Goal: Find specific page/section: Find specific page/section

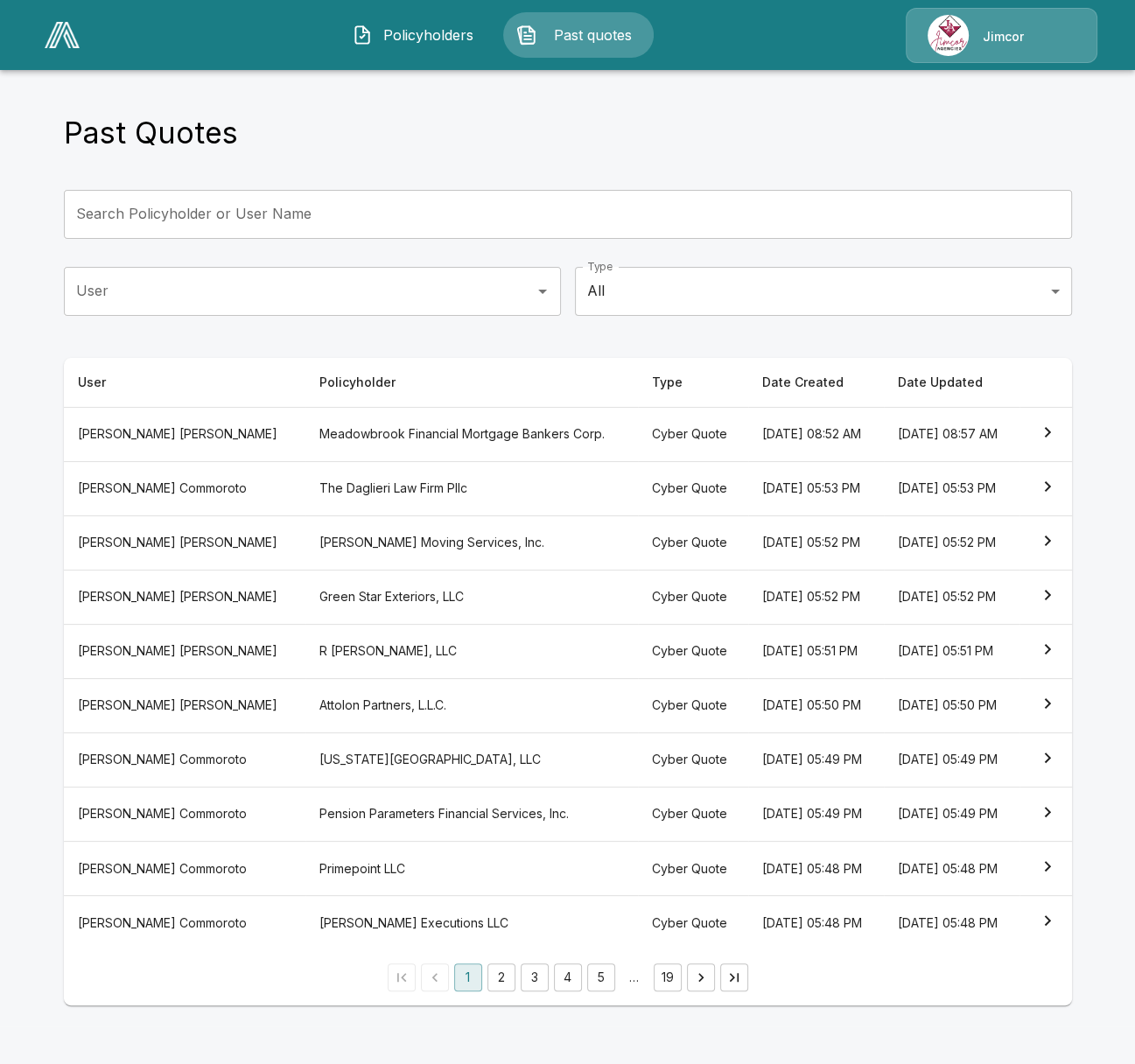
click at [385, 44] on span "Policyholders" at bounding box center [428, 35] width 96 height 21
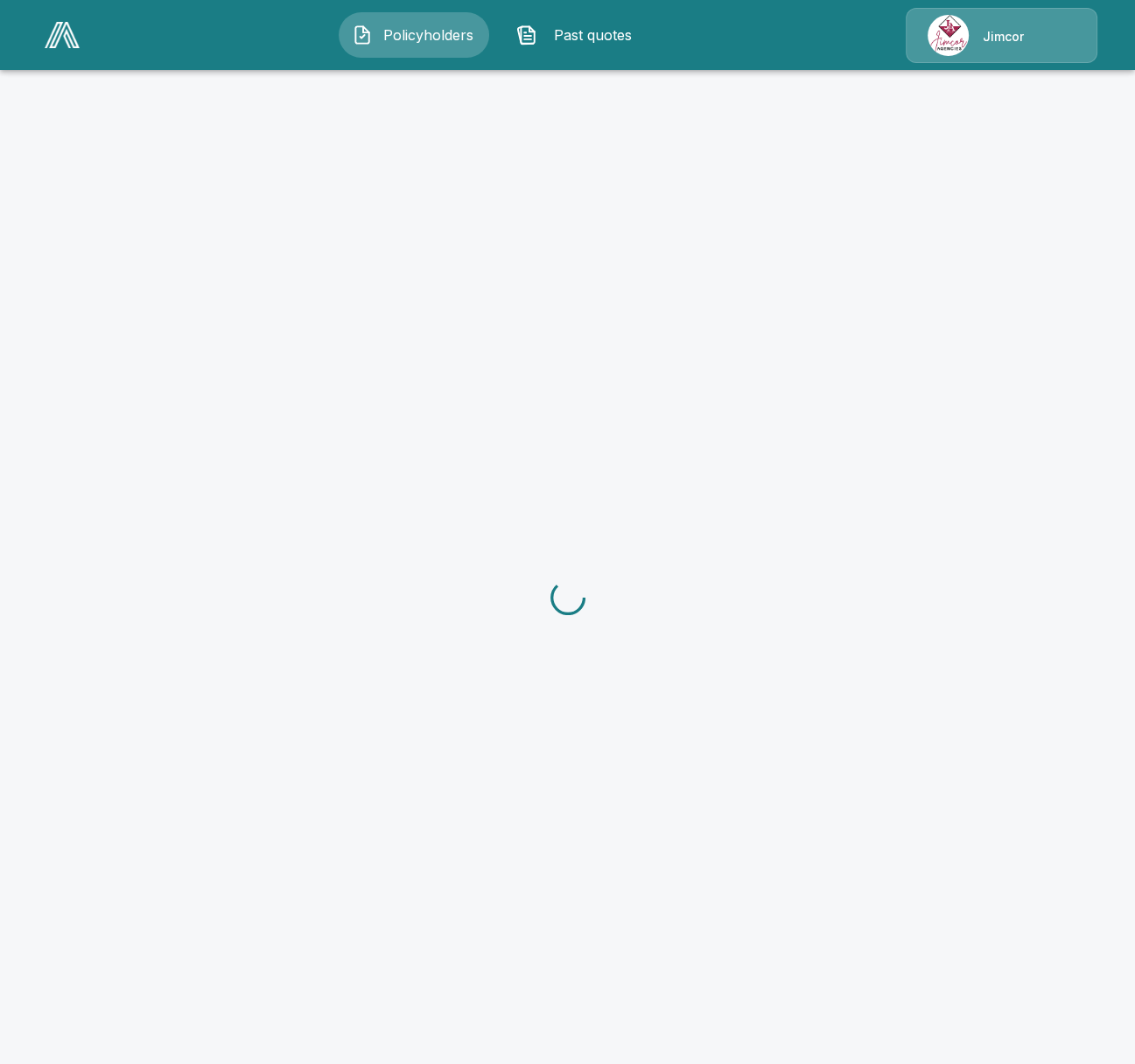
click at [48, 19] on link at bounding box center [62, 35] width 49 height 40
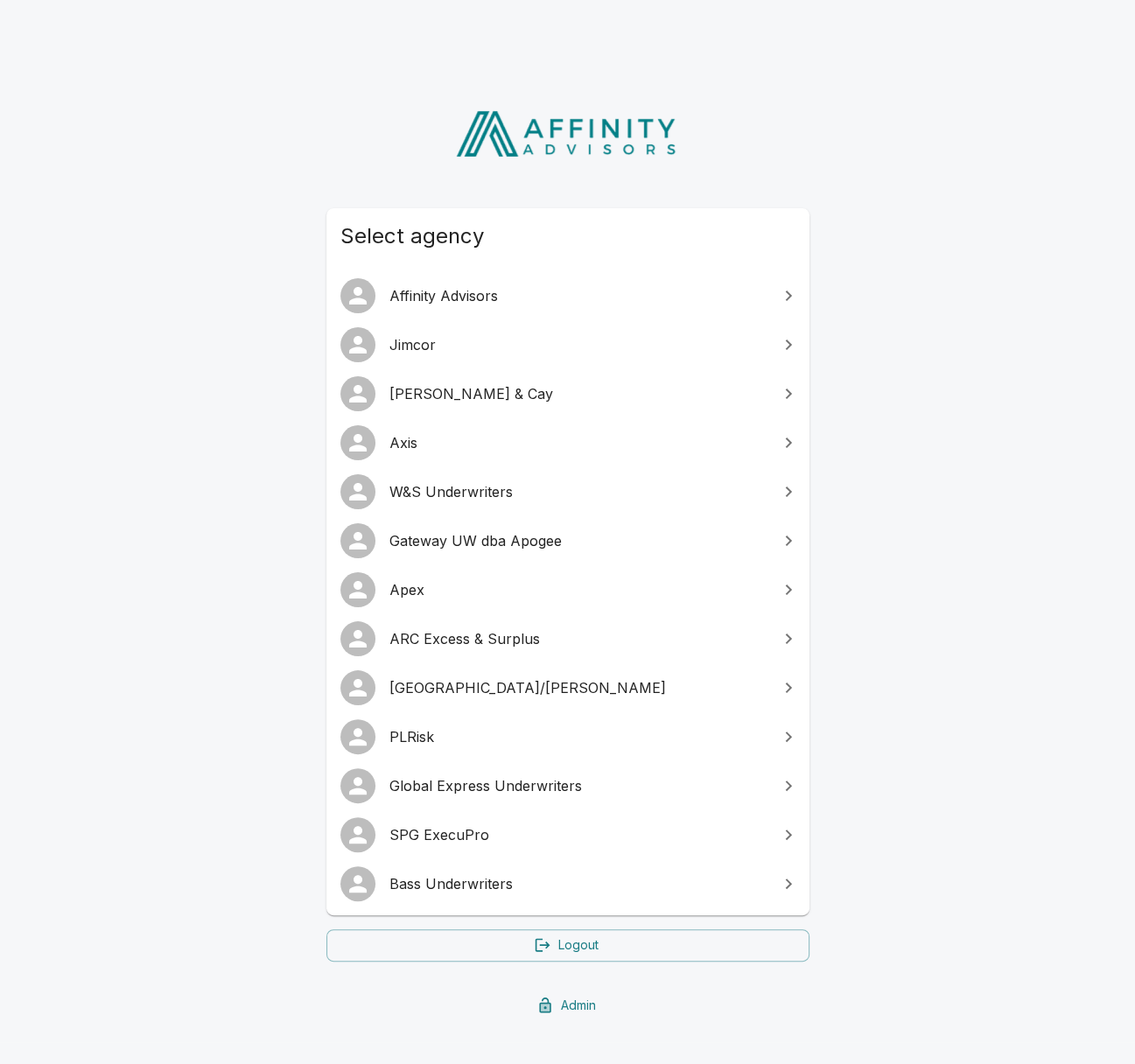
click at [477, 849] on link "SPG ExecuPro" at bounding box center [568, 835] width 483 height 49
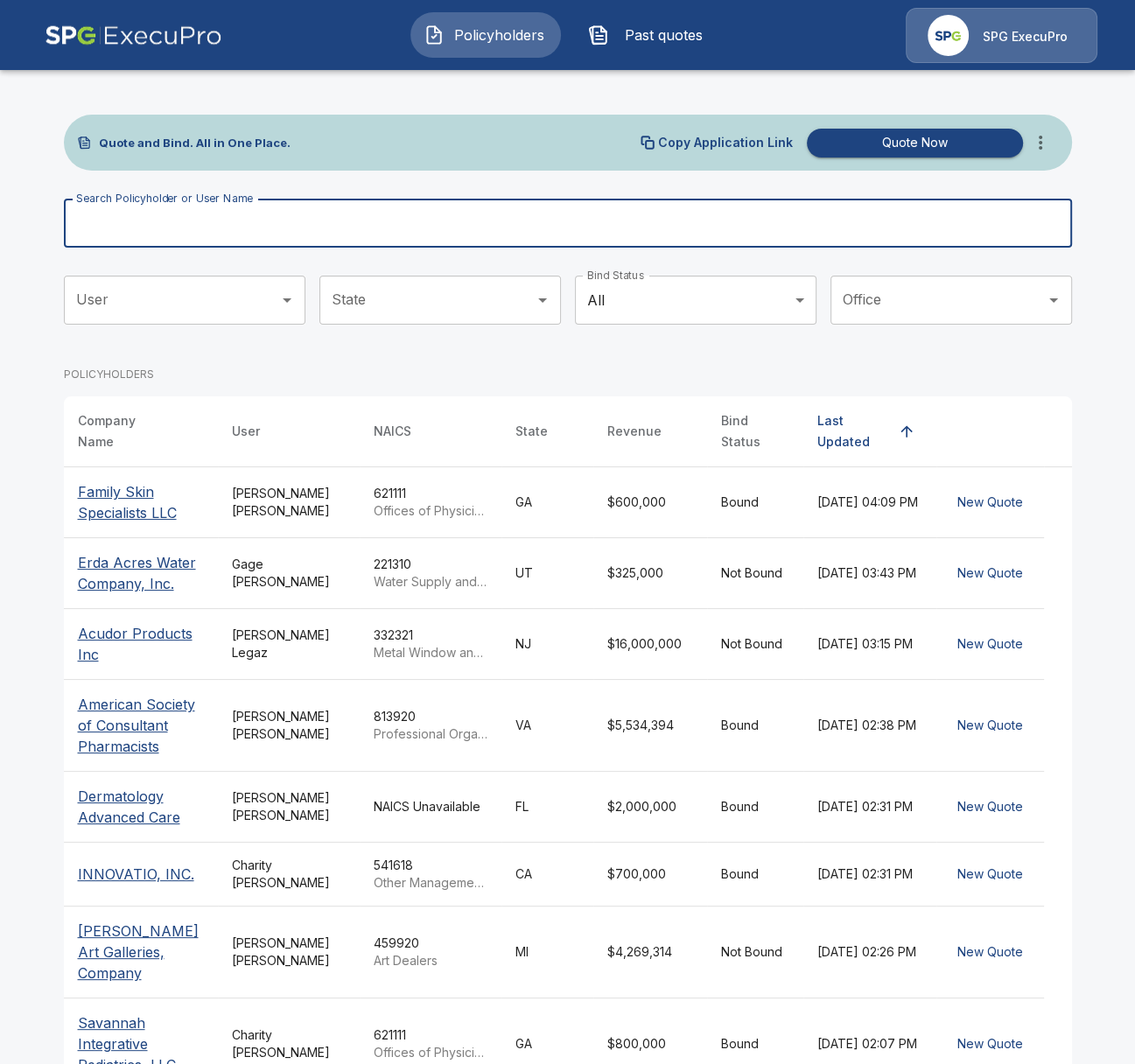
click at [680, 229] on input "Search Policyholder or User Name" at bounding box center [559, 223] width 989 height 49
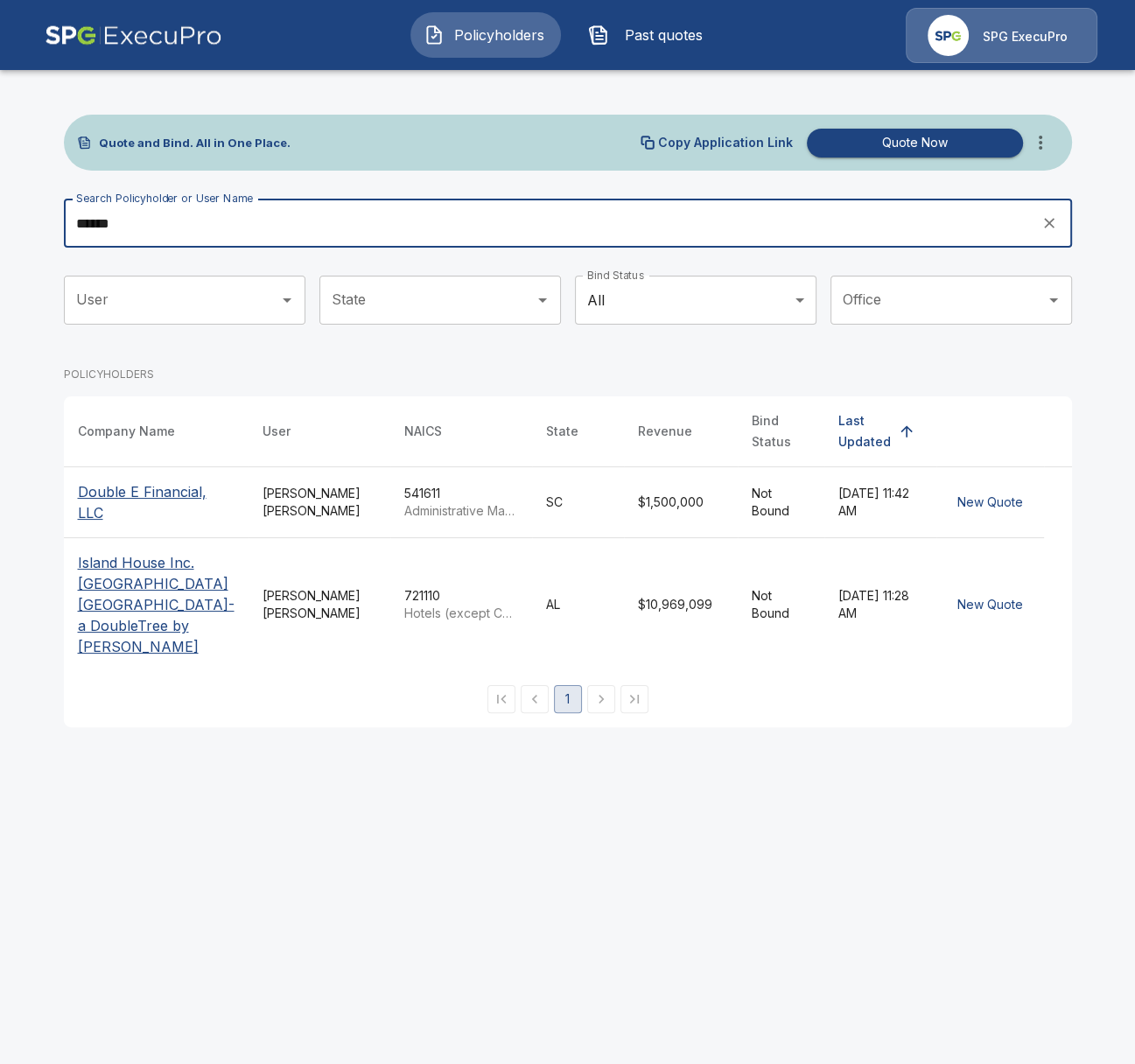
type input "******"
click at [164, 483] on p "Double E Financial, LLC" at bounding box center [156, 502] width 157 height 42
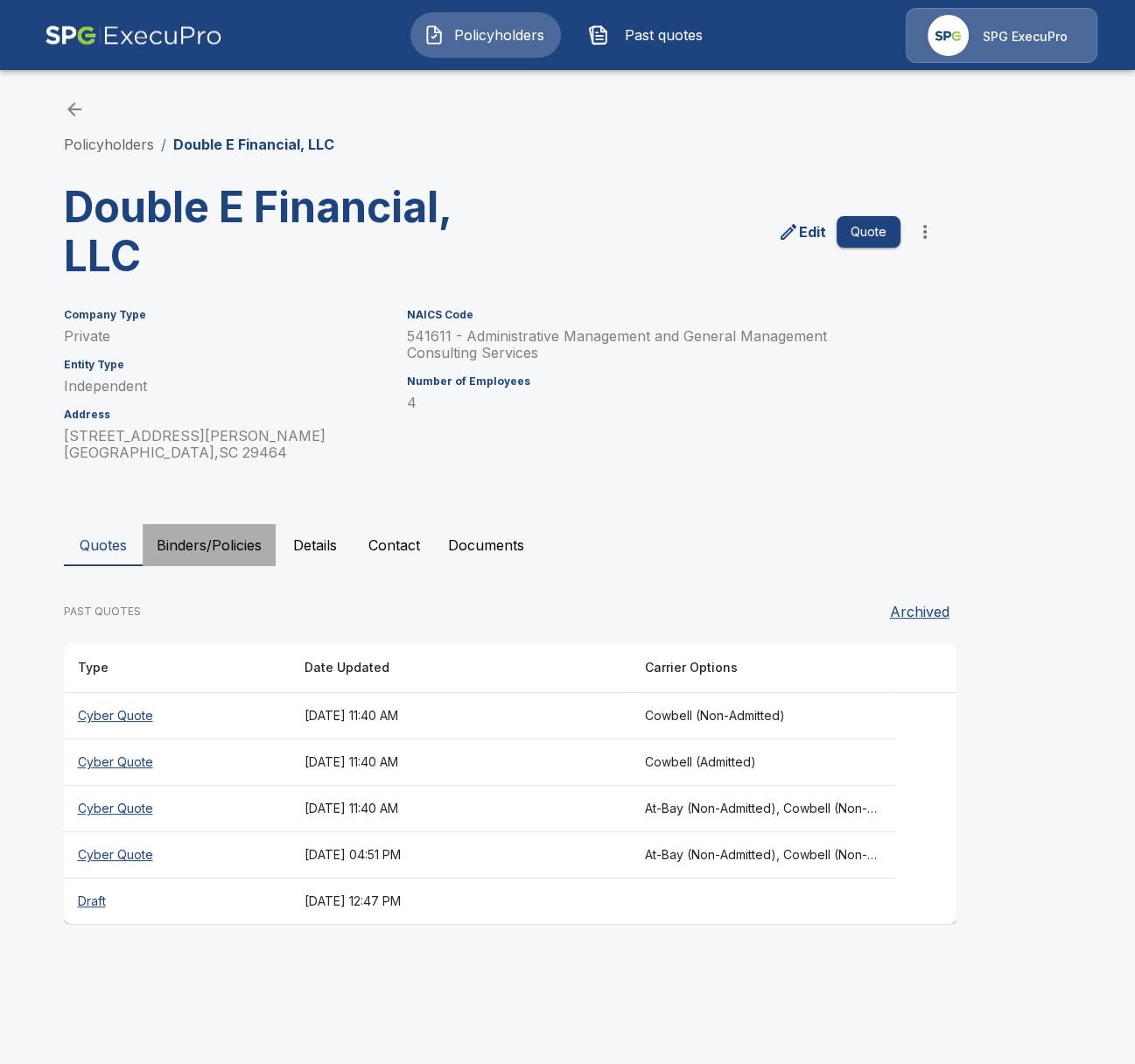
click at [263, 544] on button "Binders/Policies" at bounding box center [209, 545] width 133 height 42
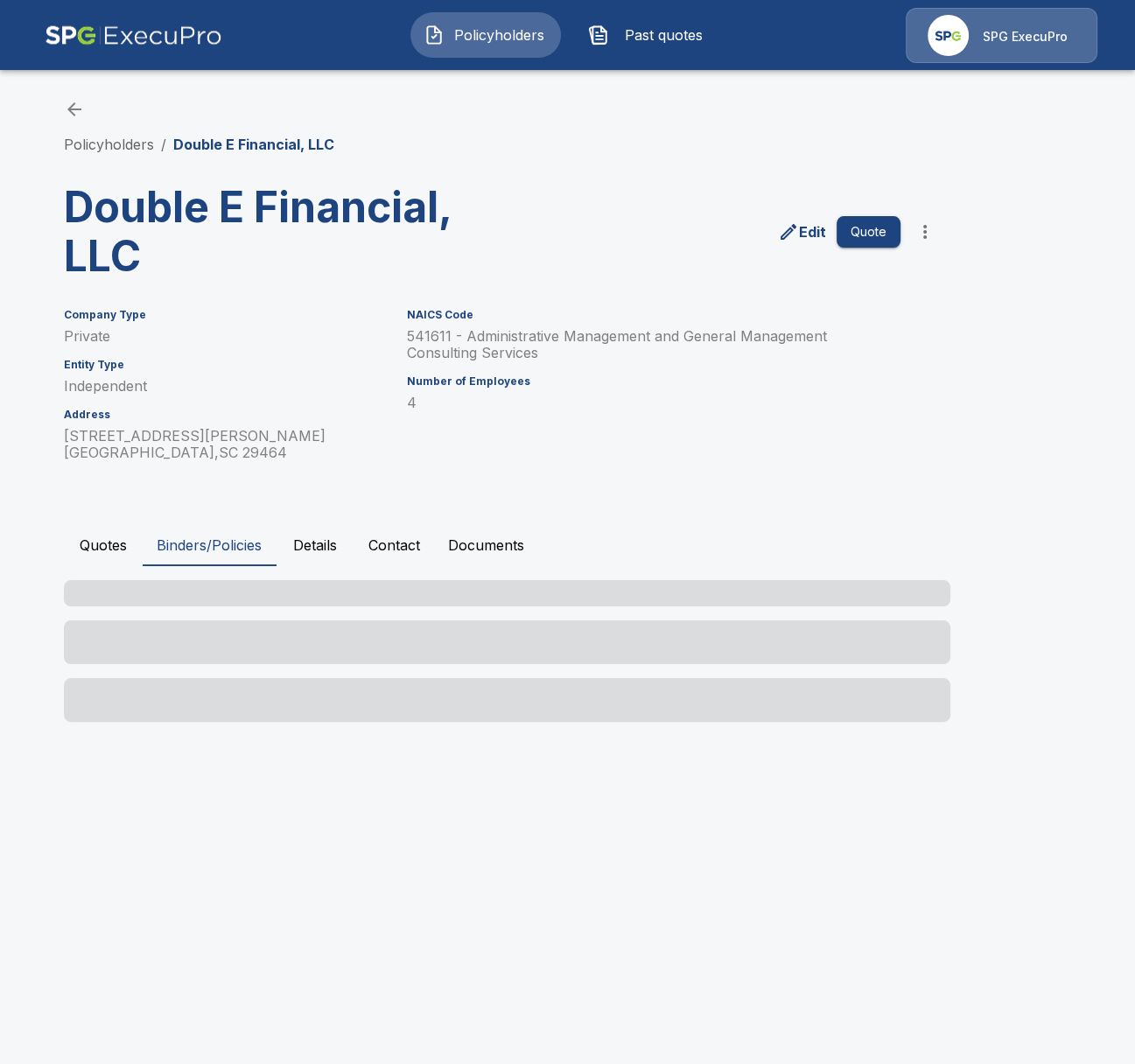
click at [300, 548] on button "Details" at bounding box center [315, 545] width 79 height 42
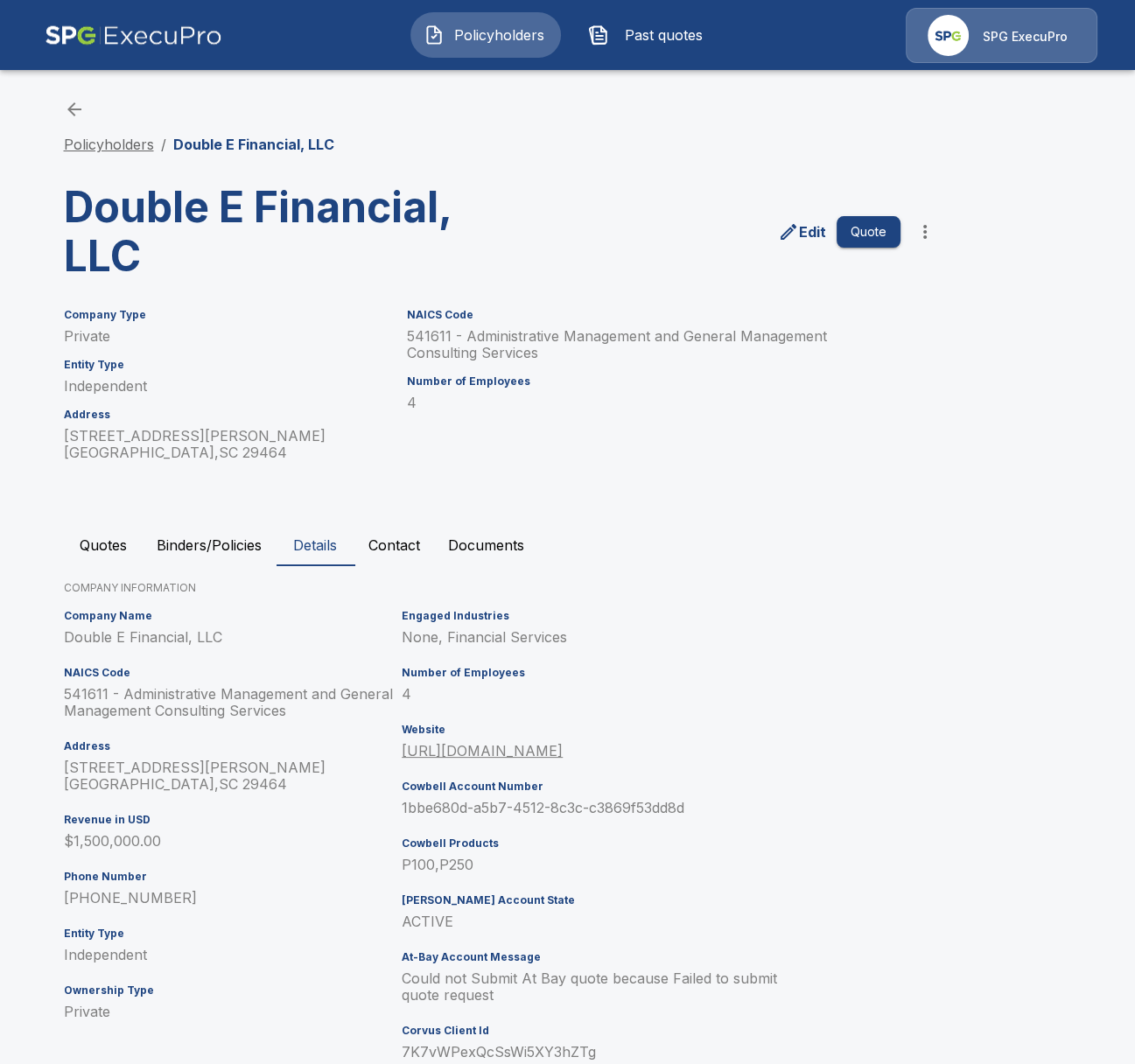
click at [120, 149] on link "Policyholders" at bounding box center [109, 144] width 90 height 18
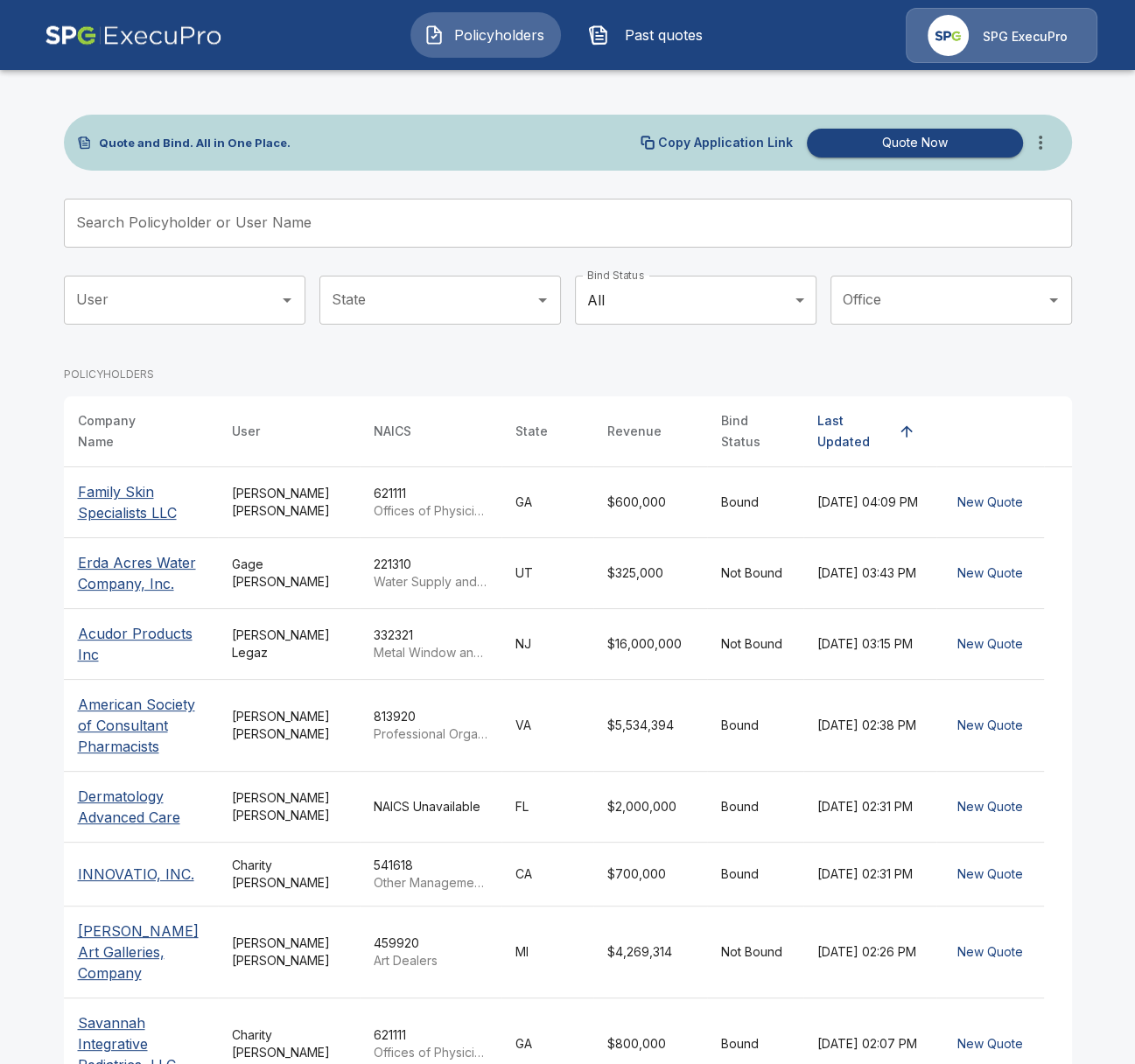
click at [355, 230] on input "Search Policyholder or User Name" at bounding box center [559, 223] width 989 height 49
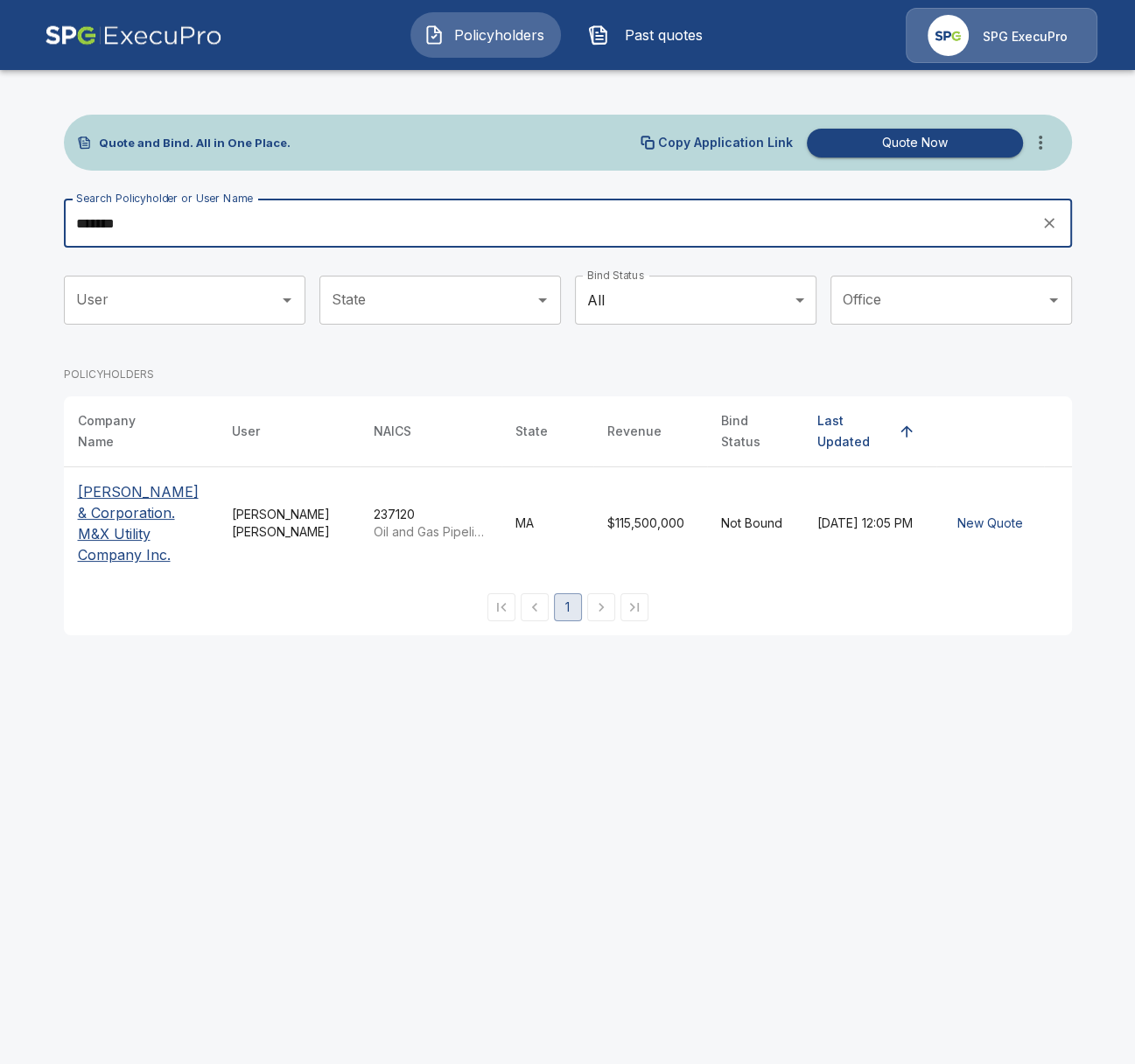
type input "*******"
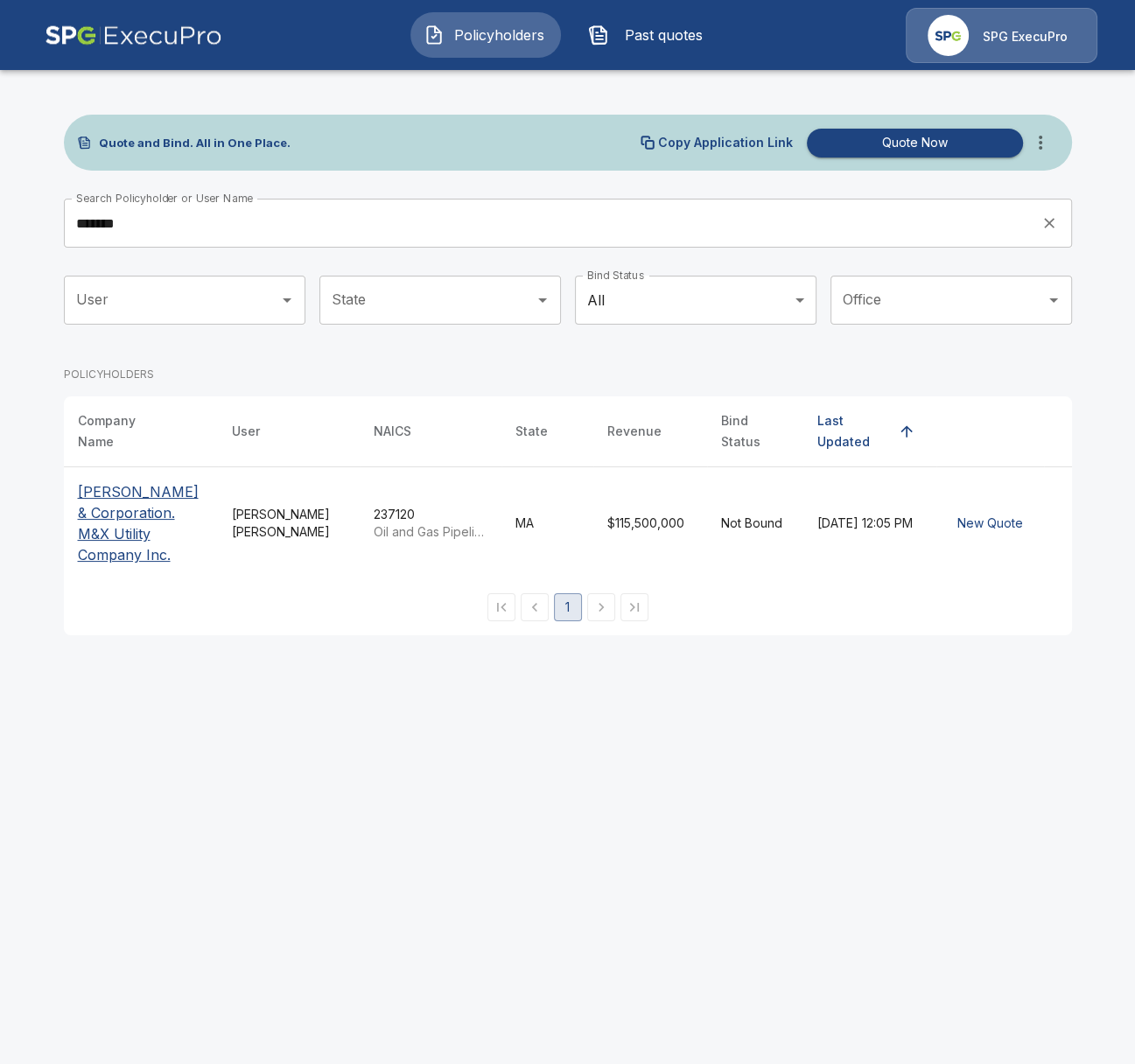
click at [119, 524] on p "[PERSON_NAME] & Corporation. M&X Utility Company Inc." at bounding box center [141, 523] width 126 height 84
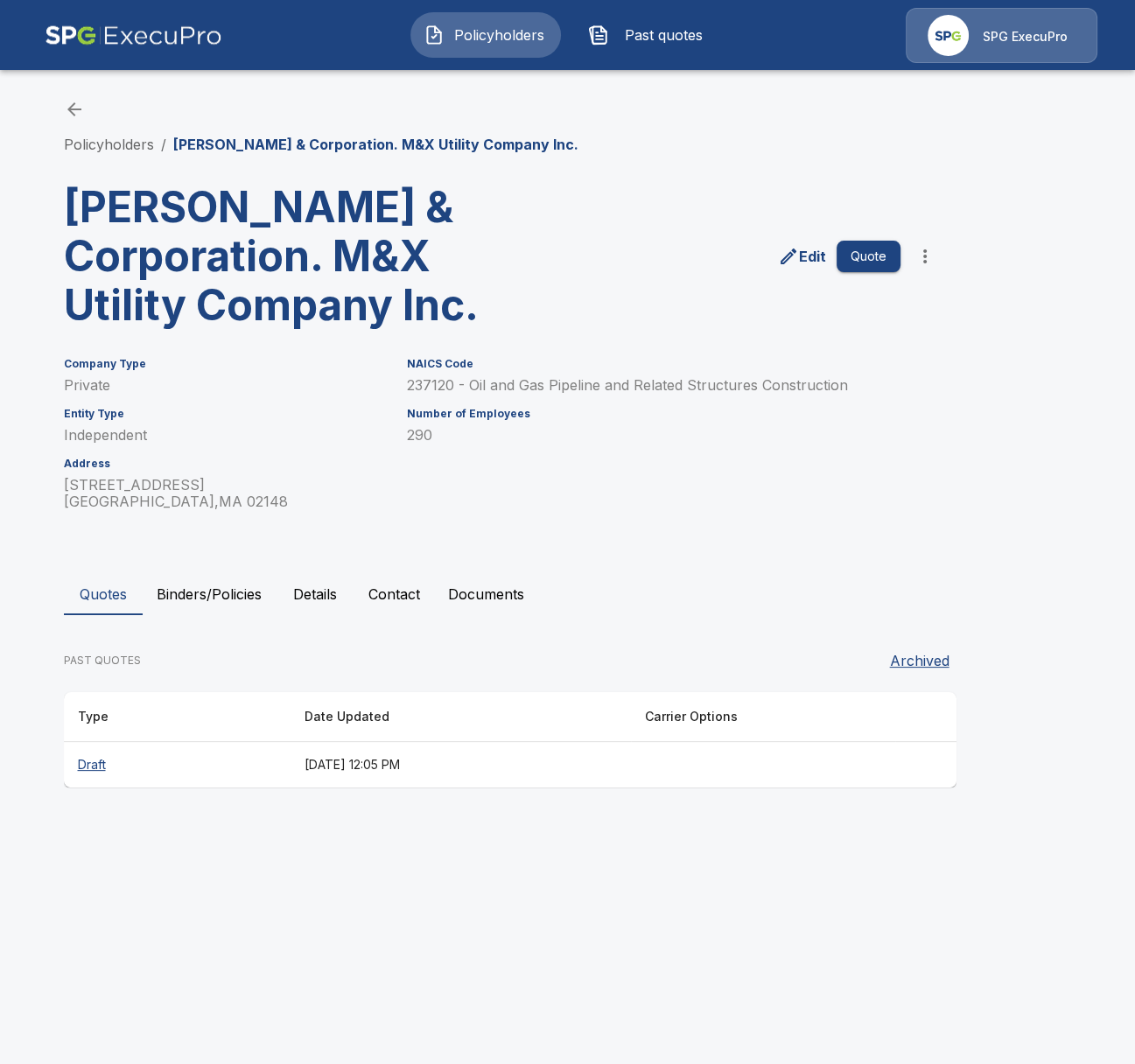
click at [238, 821] on html "Policyholders Past quotes SPG ExecuPro Policyholders / Robert J Devereaux & Cor…" at bounding box center [567, 410] width 1135 height 821
click at [195, 772] on th "Draft" at bounding box center [177, 764] width 227 height 46
click at [327, 608] on button "Details" at bounding box center [315, 594] width 79 height 42
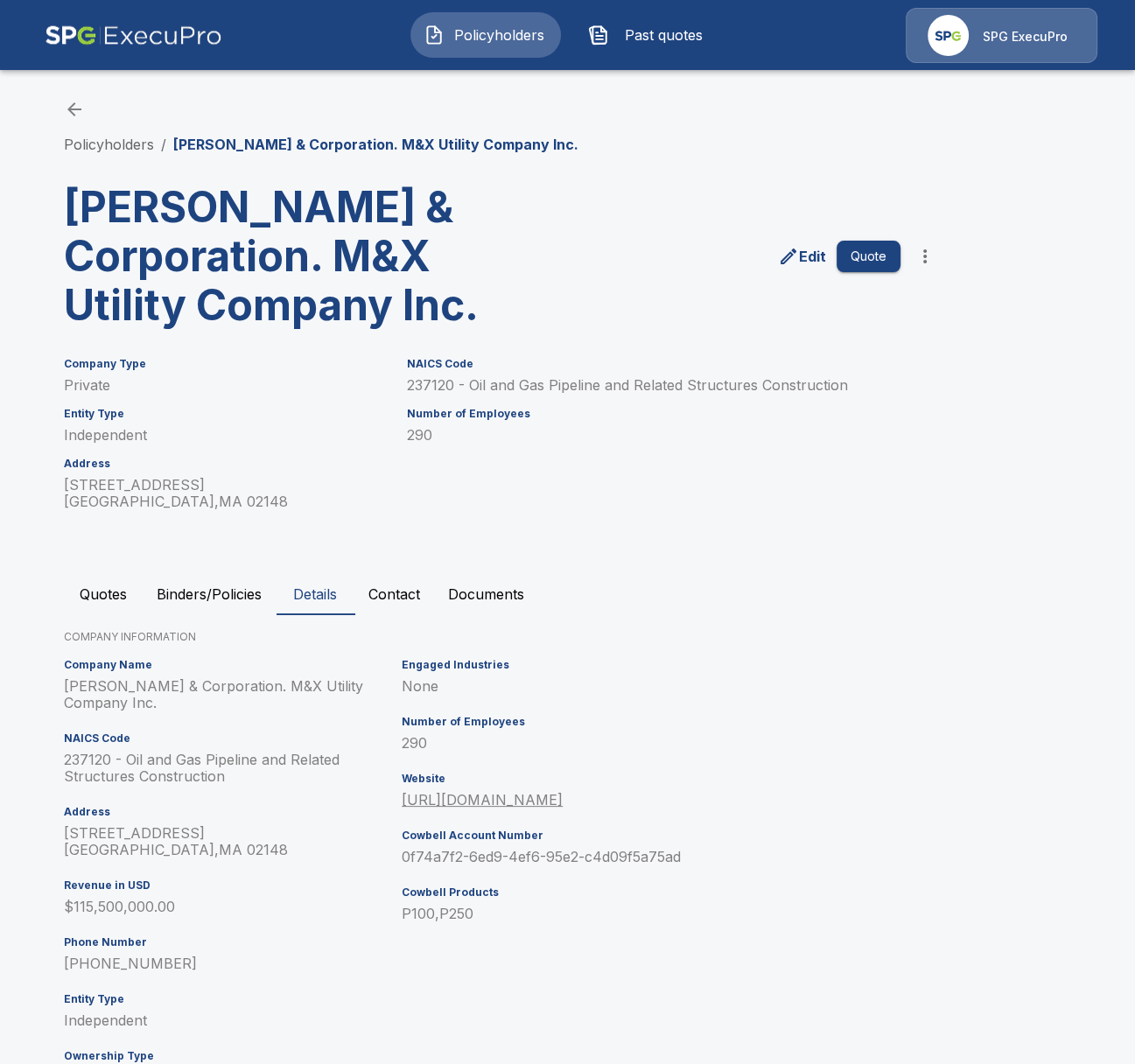
click at [224, 618] on div "Quotes Binders/Policies Details Contact Documents COMPANY INFORMATION Company N…" at bounding box center [568, 840] width 1008 height 534
click at [220, 607] on button "Binders/Policies" at bounding box center [209, 594] width 133 height 42
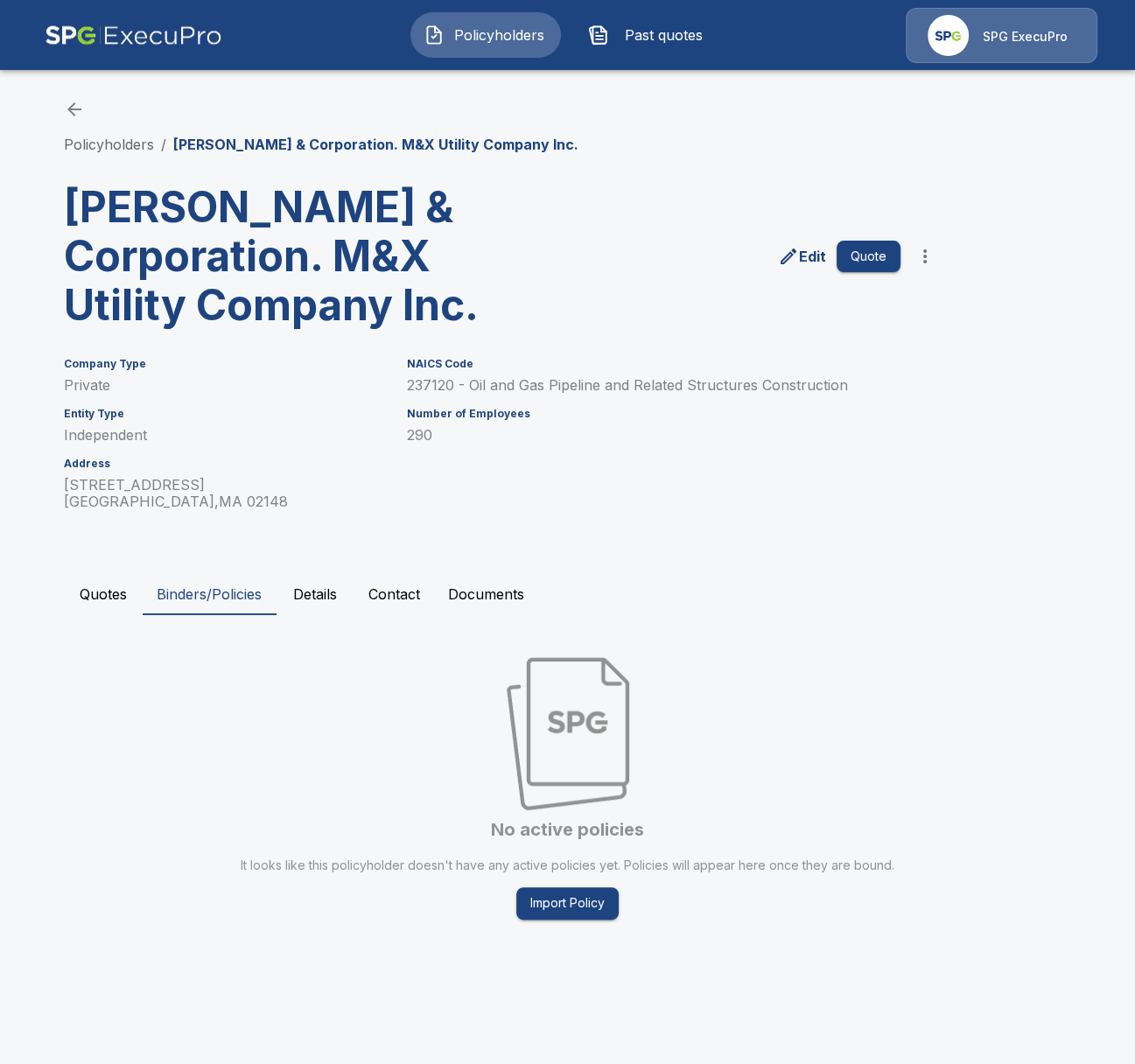
click at [312, 613] on button "Details" at bounding box center [315, 594] width 79 height 42
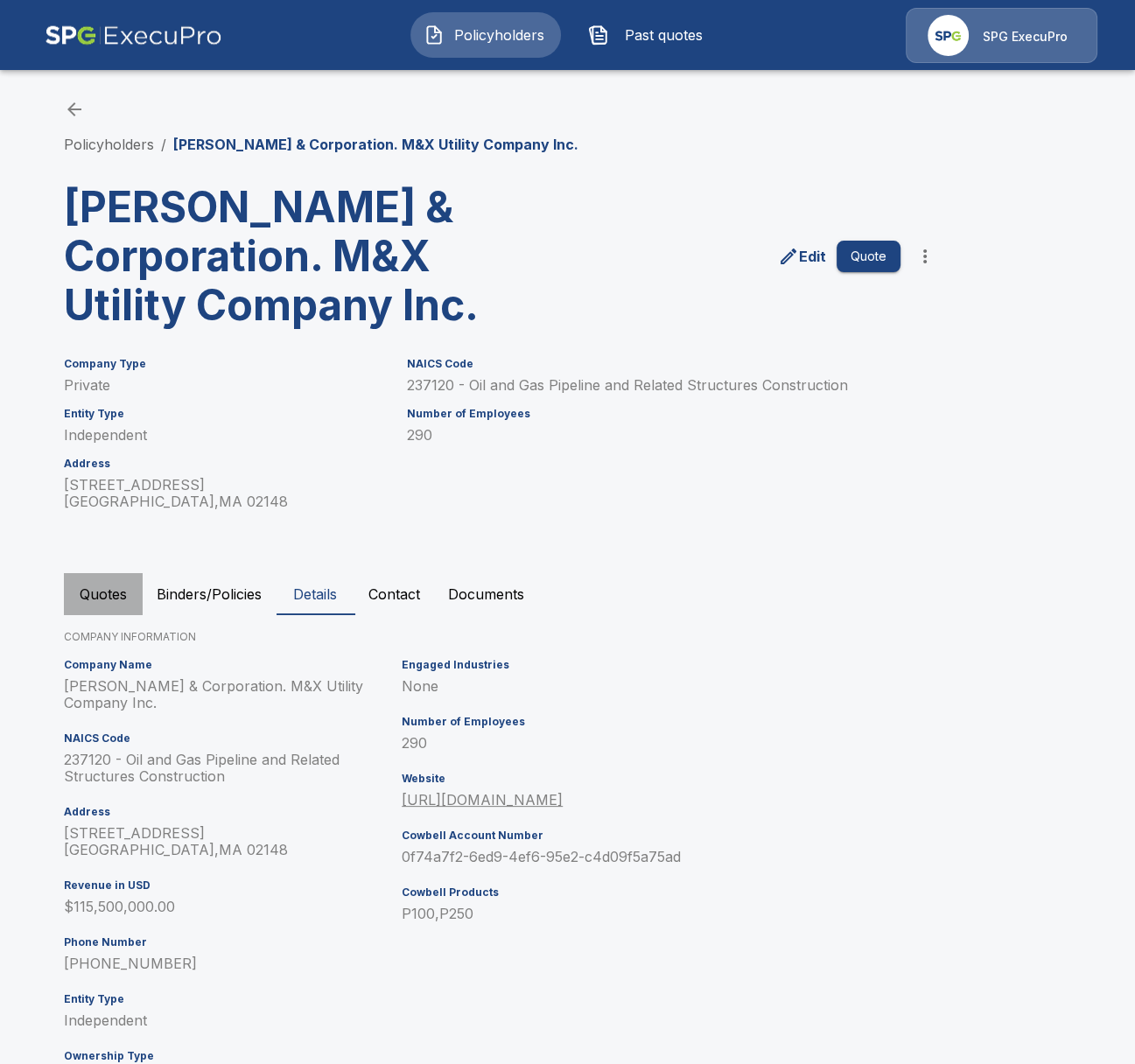
click at [106, 593] on button "Quotes" at bounding box center [103, 594] width 79 height 42
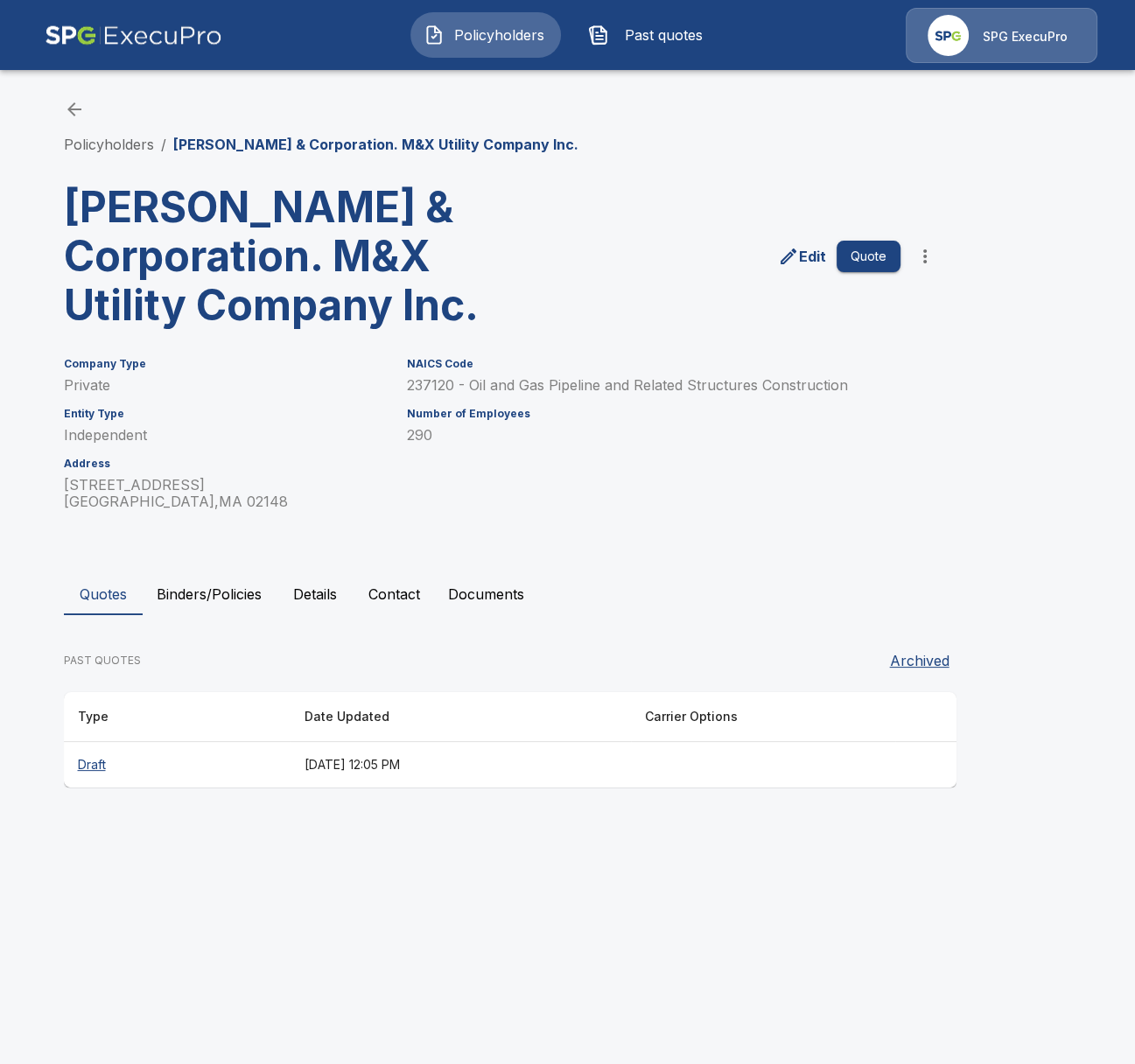
click at [313, 821] on html "Policyholders Past quotes SPG ExecuPro Policyholders / Robert J Devereaux & Cor…" at bounding box center [567, 410] width 1135 height 821
click at [230, 601] on button "Binders/Policies" at bounding box center [209, 594] width 133 height 42
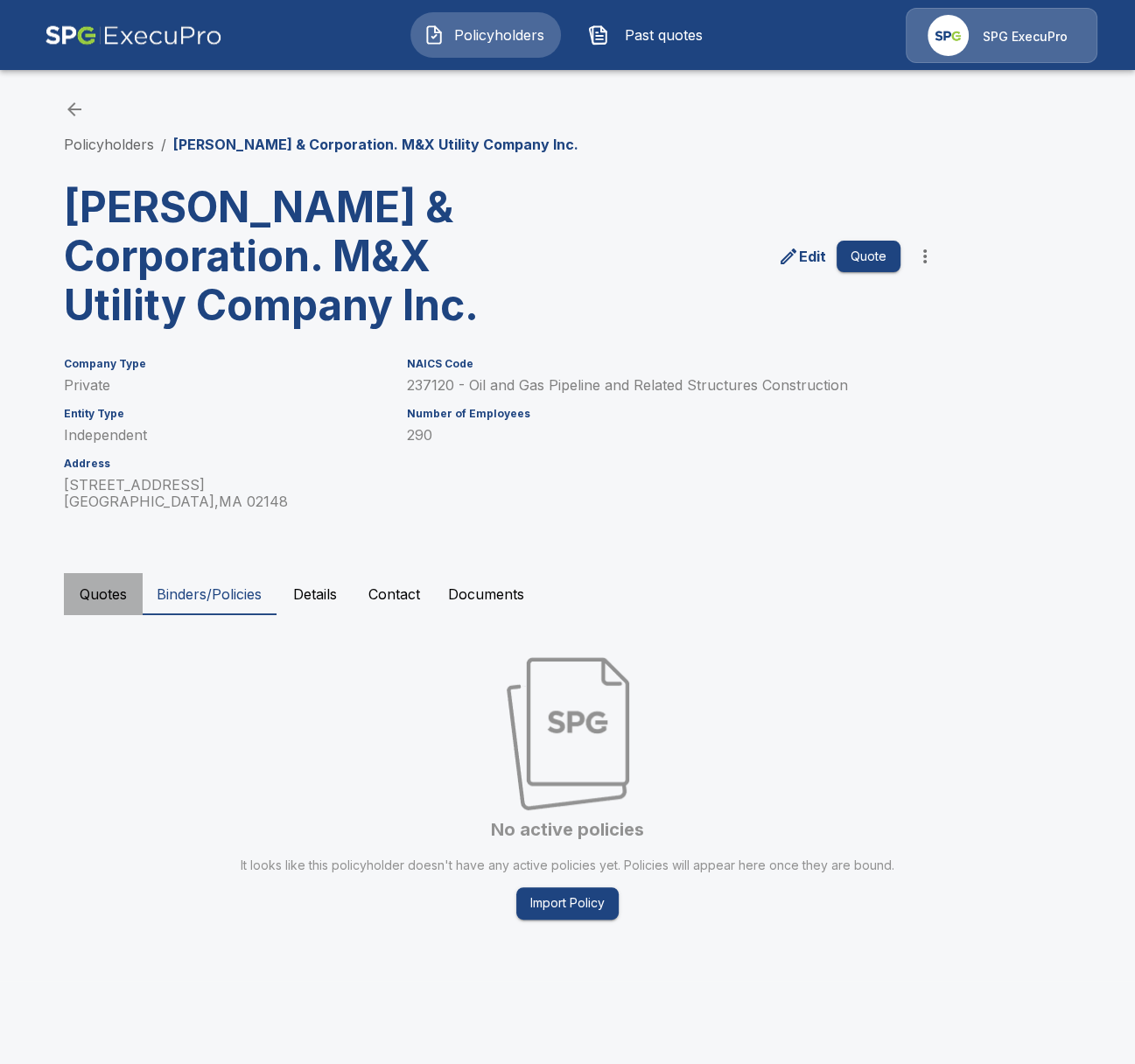
click at [113, 602] on button "Quotes" at bounding box center [103, 594] width 79 height 42
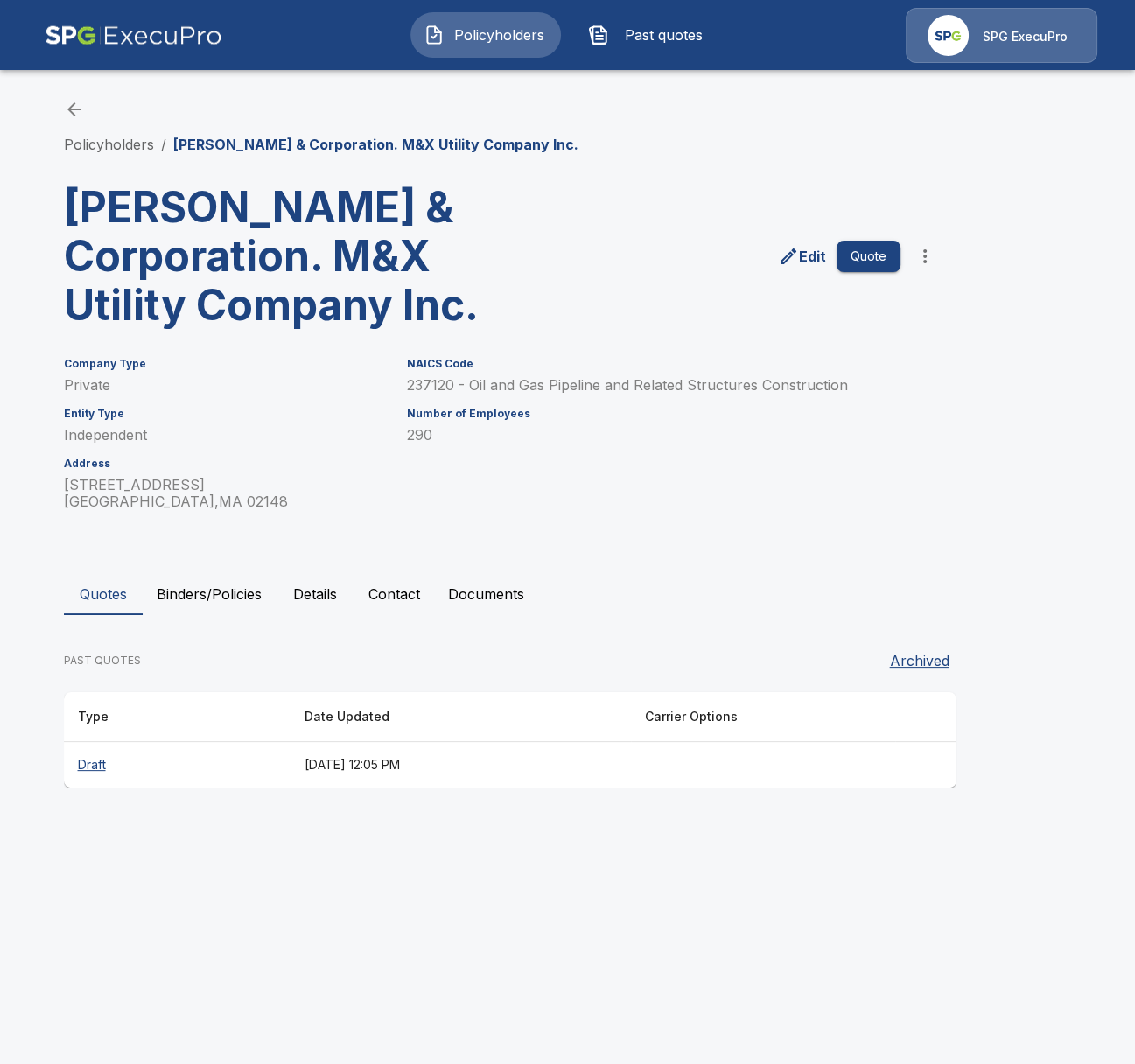
drag, startPoint x: 323, startPoint y: 593, endPoint x: 386, endPoint y: 620, distance: 68.5
click at [323, 592] on button "Details" at bounding box center [315, 594] width 79 height 42
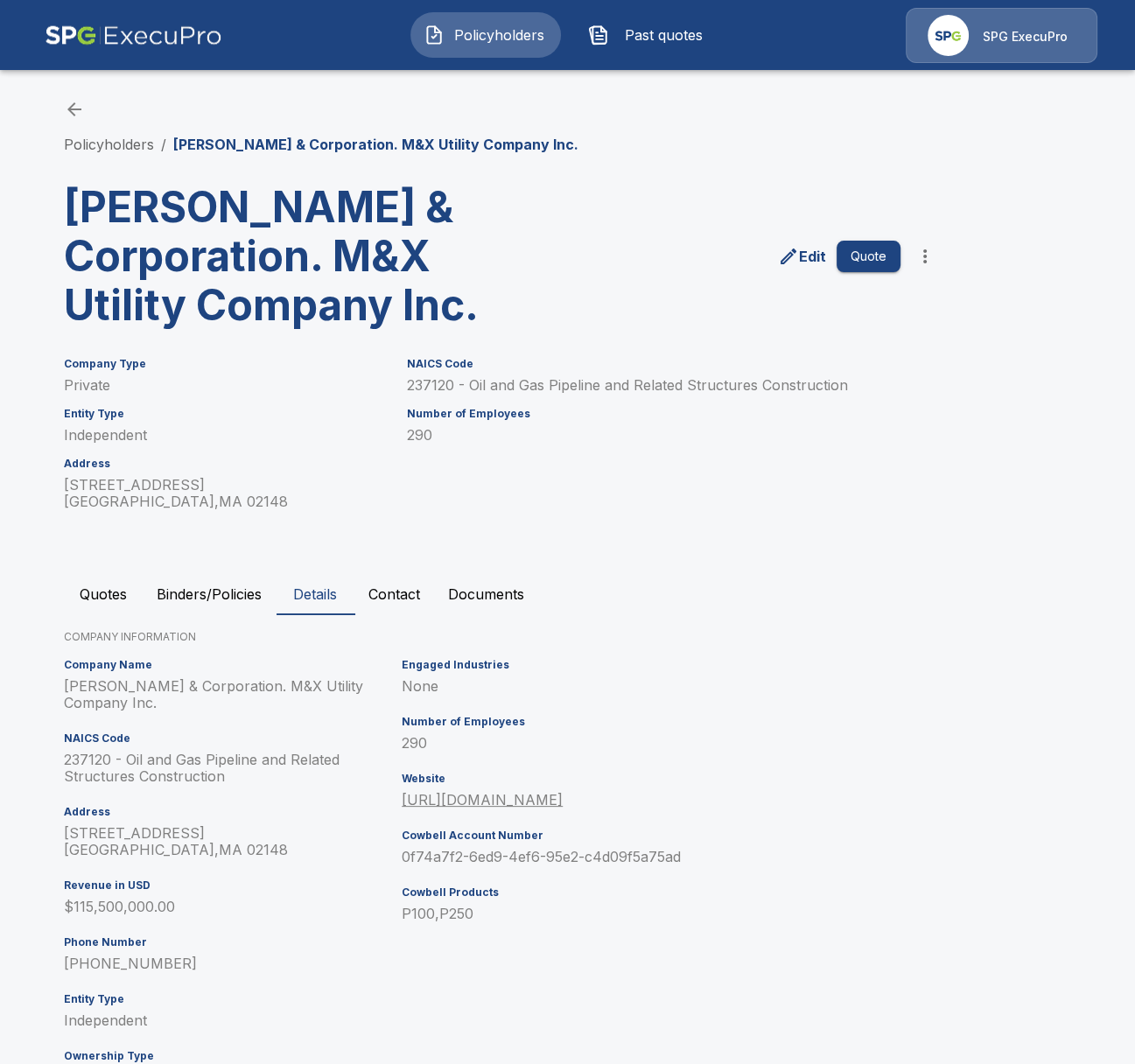
click at [490, 857] on p "0f74a7f2-6ed9-4ef6-95e2-c4d09f5a75ad" at bounding box center [609, 857] width 416 height 17
click at [234, 193] on h3 "Robert J Devereaux & Corporation. M&X Utility Company Inc." at bounding box center [280, 257] width 433 height 147
click at [120, 143] on link "Policyholders" at bounding box center [109, 144] width 90 height 18
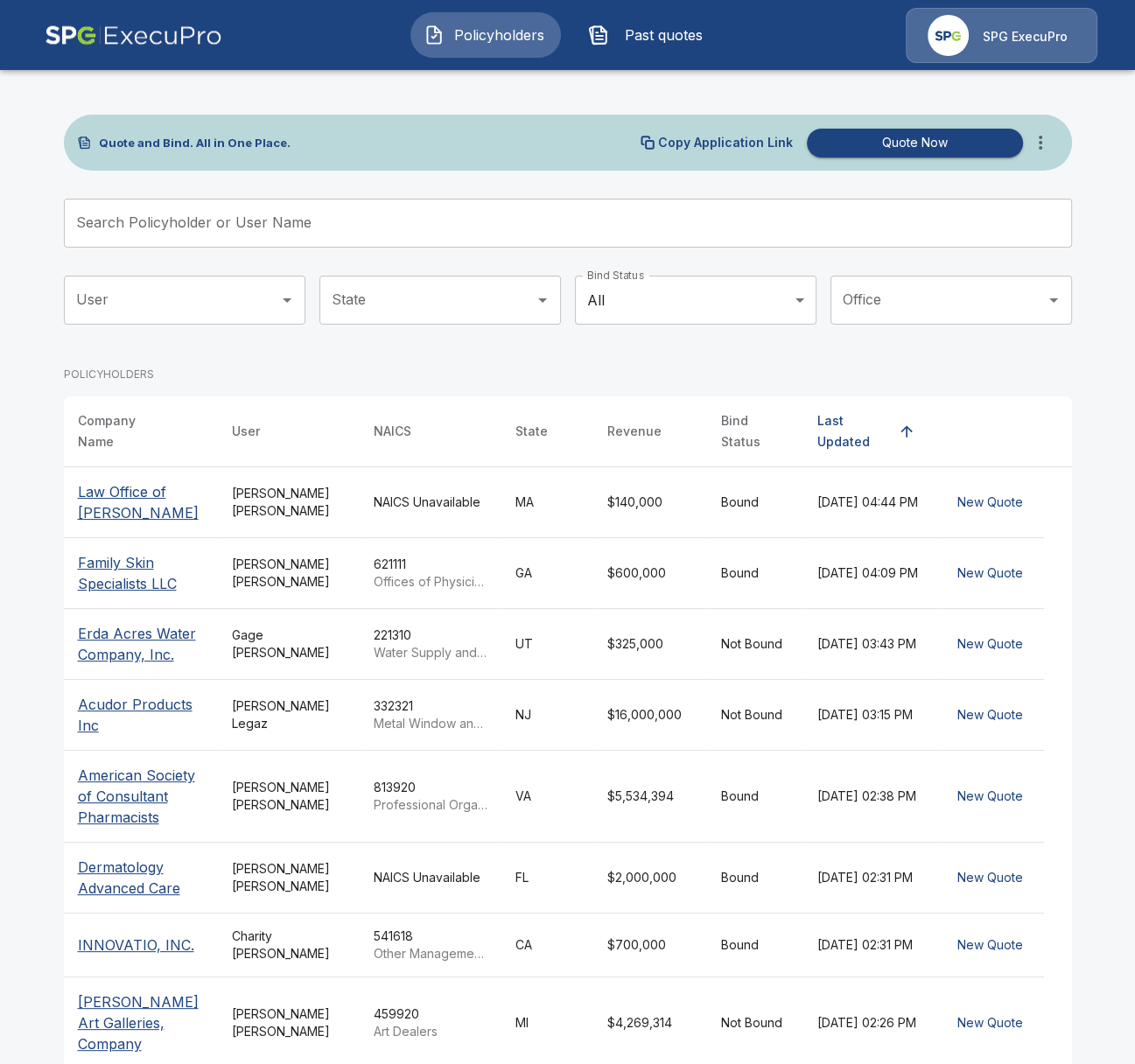
drag, startPoint x: 297, startPoint y: 224, endPoint x: 360, endPoint y: 224, distance: 63.0
click at [303, 224] on input "Search Policyholder or User Name" at bounding box center [559, 223] width 989 height 49
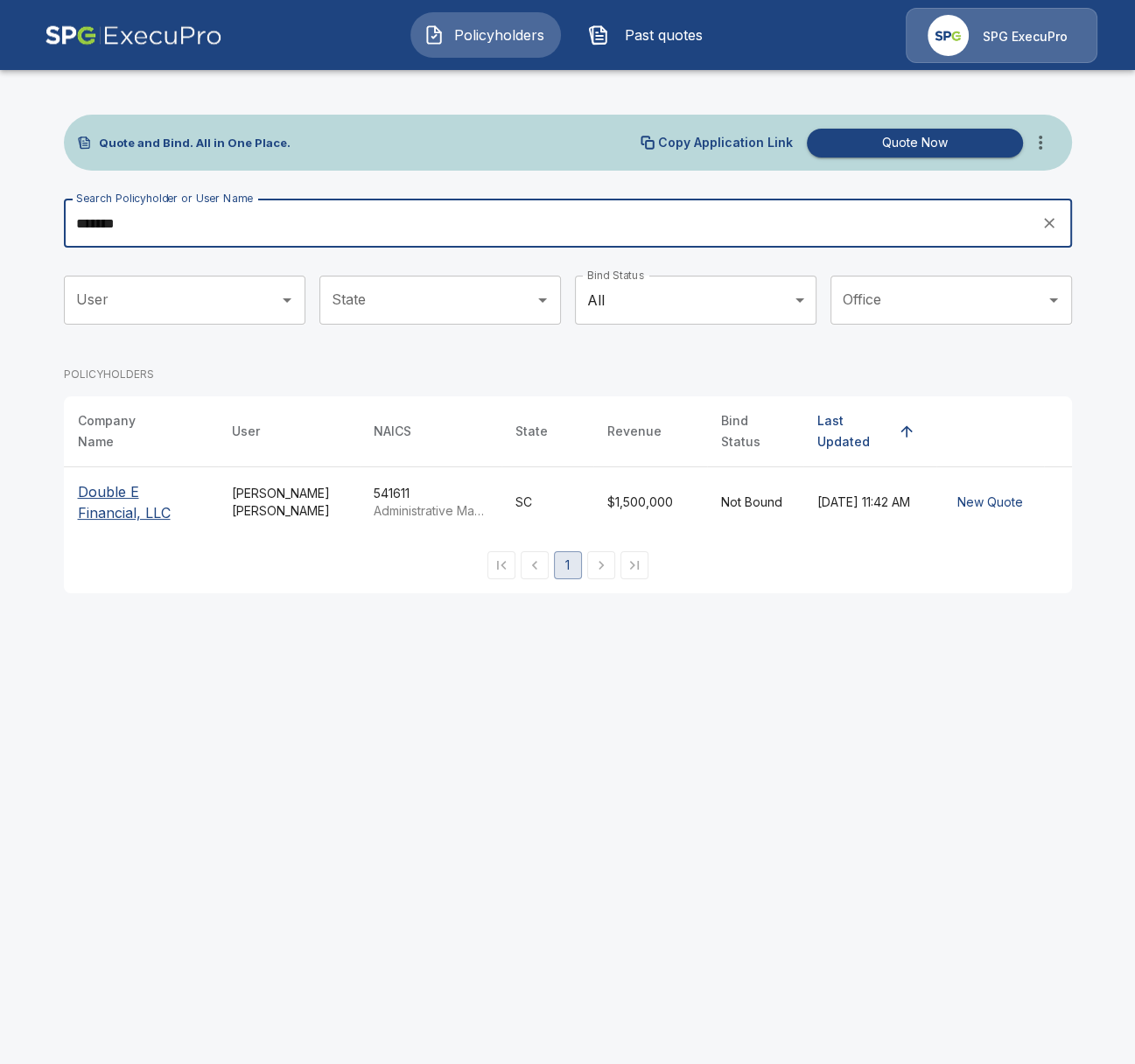
type input "******"
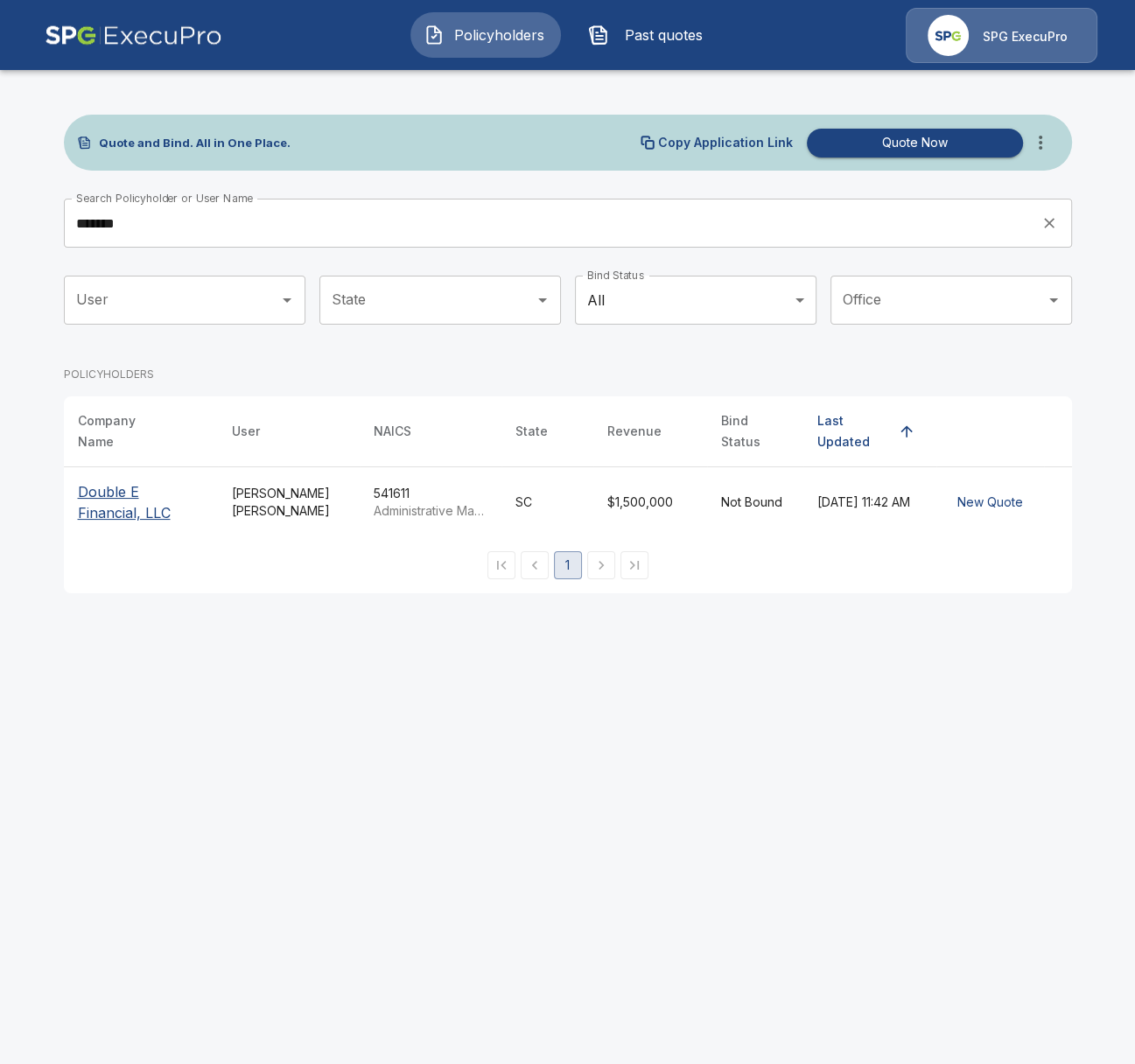
click at [129, 493] on p "Double E Financial, LLC" at bounding box center [141, 502] width 126 height 42
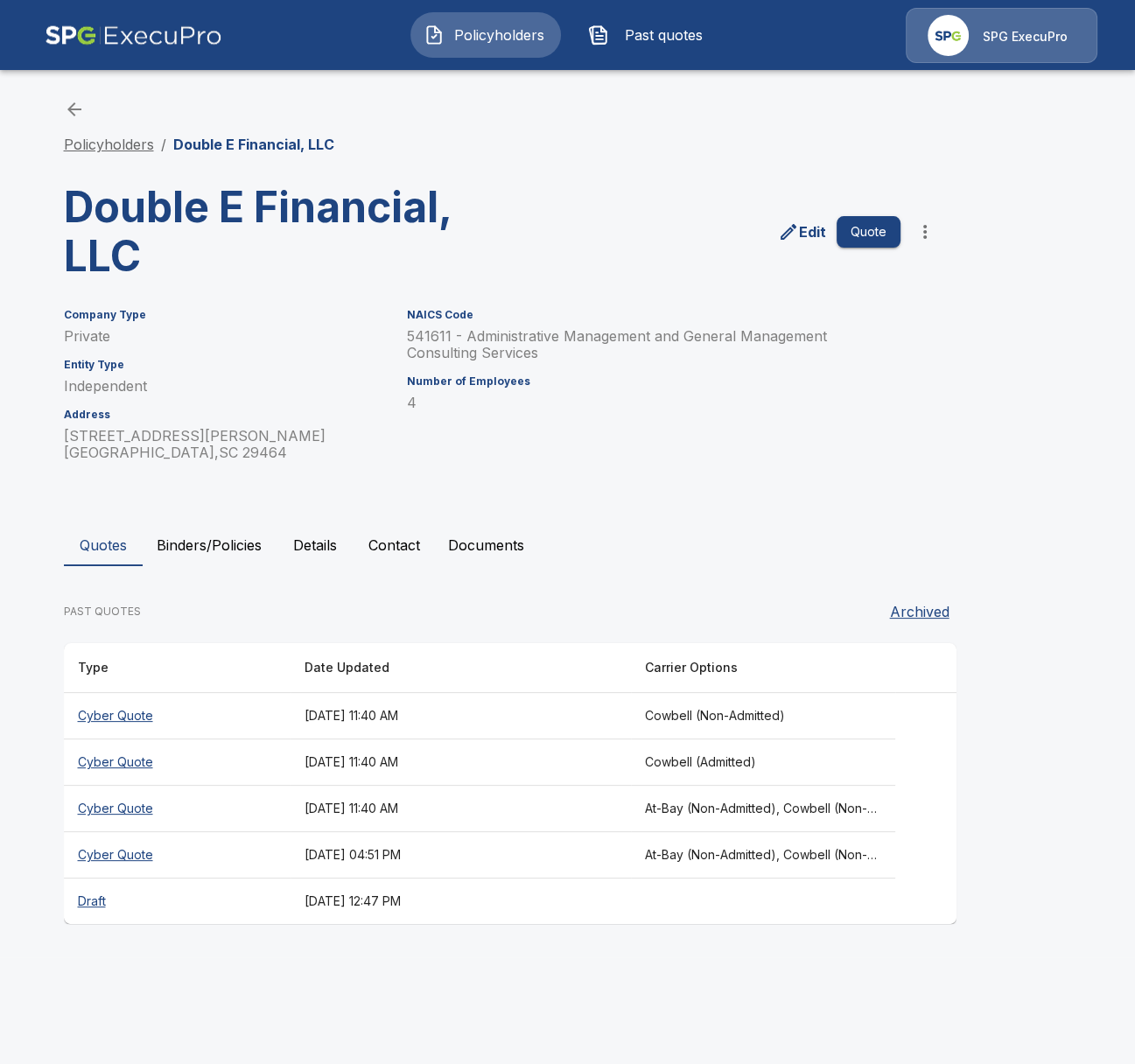
click at [111, 143] on link "Policyholders" at bounding box center [109, 144] width 90 height 18
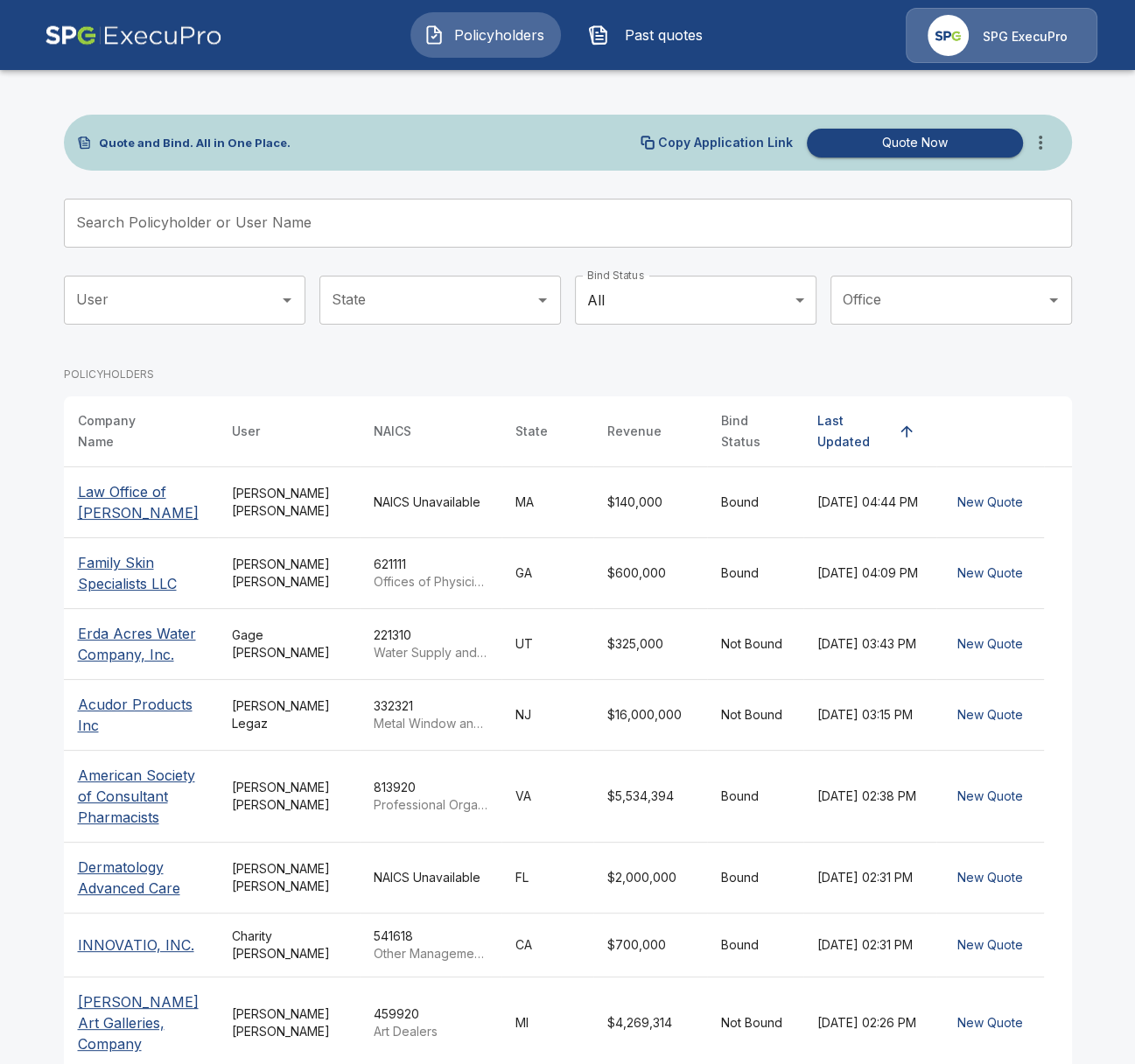
click at [449, 225] on input "Search Policyholder or User Name" at bounding box center [559, 223] width 989 height 49
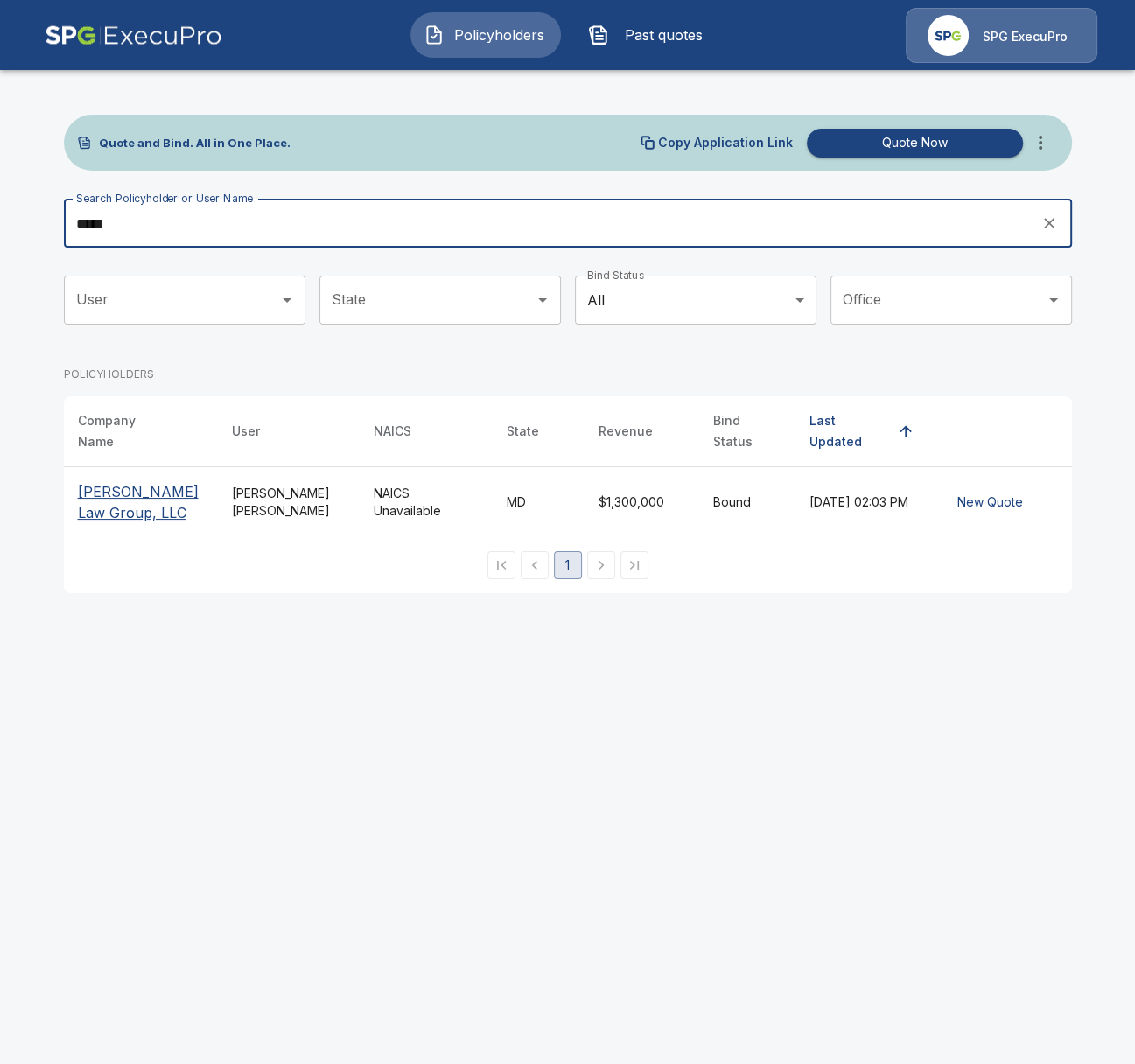
type input "*****"
click at [140, 481] on p "[PERSON_NAME] Law Group, LLC" at bounding box center [141, 502] width 126 height 42
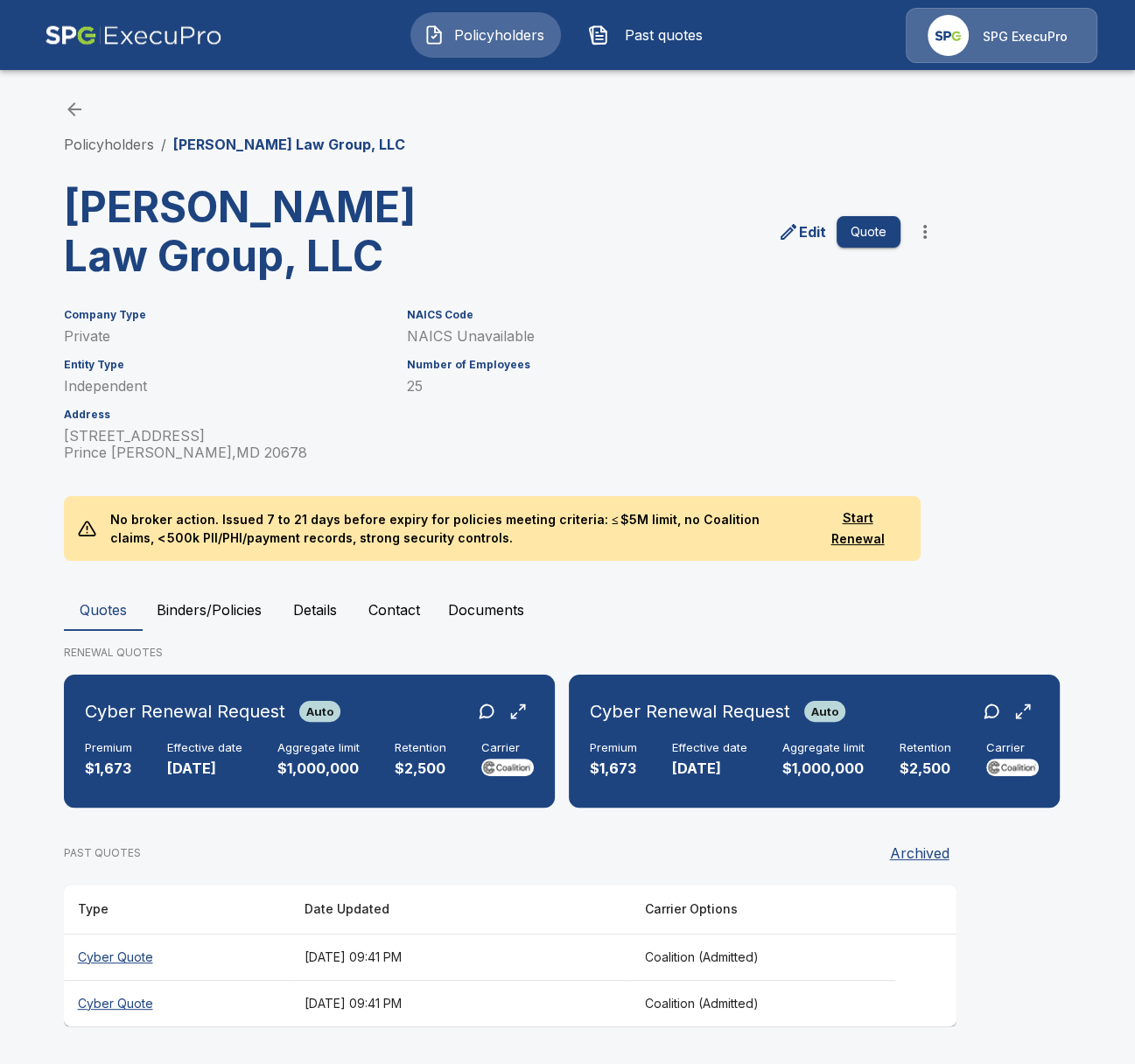
click at [197, 538] on p "No broker action. Issued 7 to 21 days before expiry for policies meeting criter…" at bounding box center [452, 528] width 713 height 65
click at [208, 602] on button "Binders/Policies" at bounding box center [209, 609] width 133 height 42
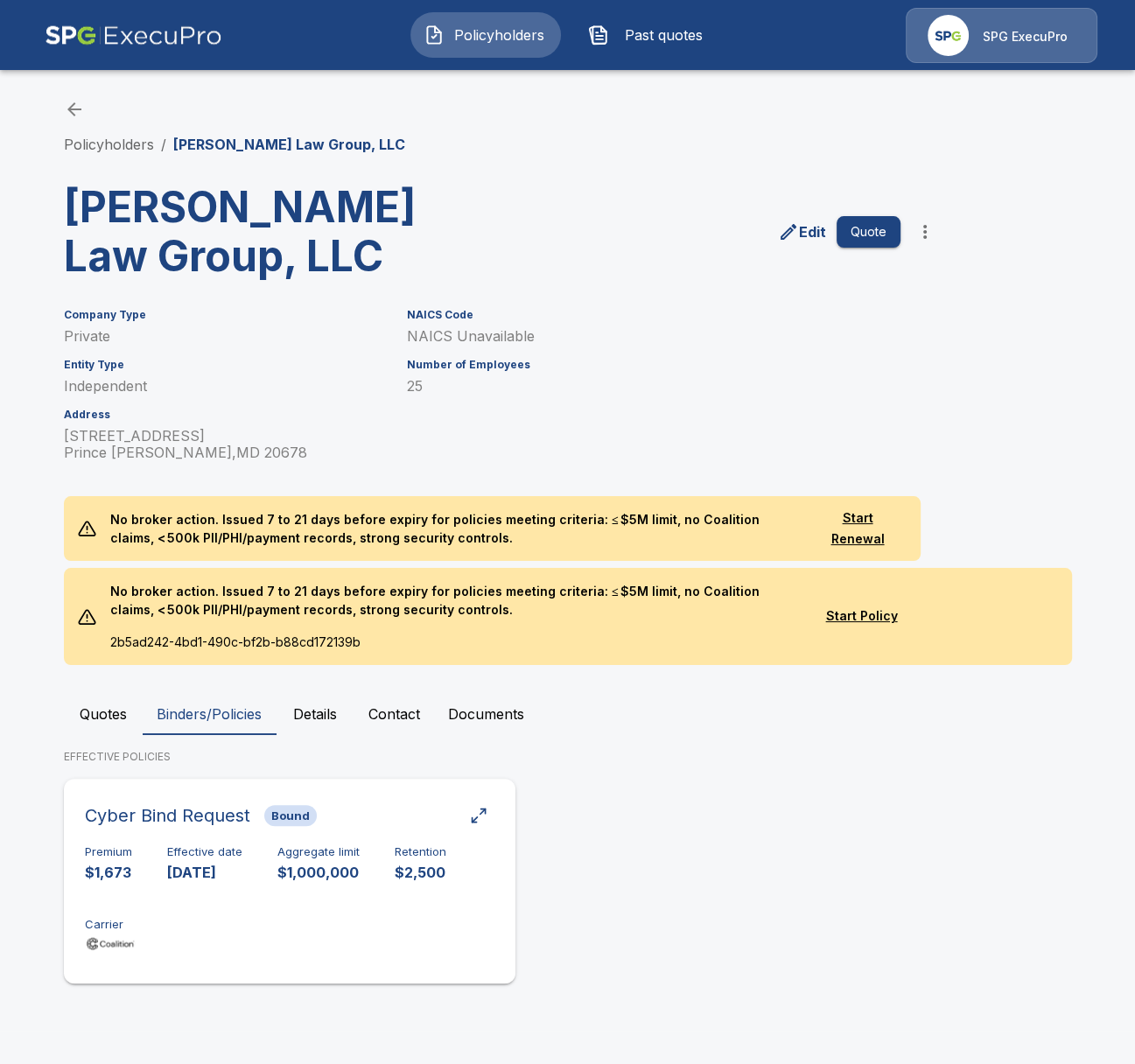
click at [225, 884] on div "Premium $1,673 Effective date 12/30/2024 Aggregate limit $1,000,000 Retention $…" at bounding box center [290, 900] width 410 height 110
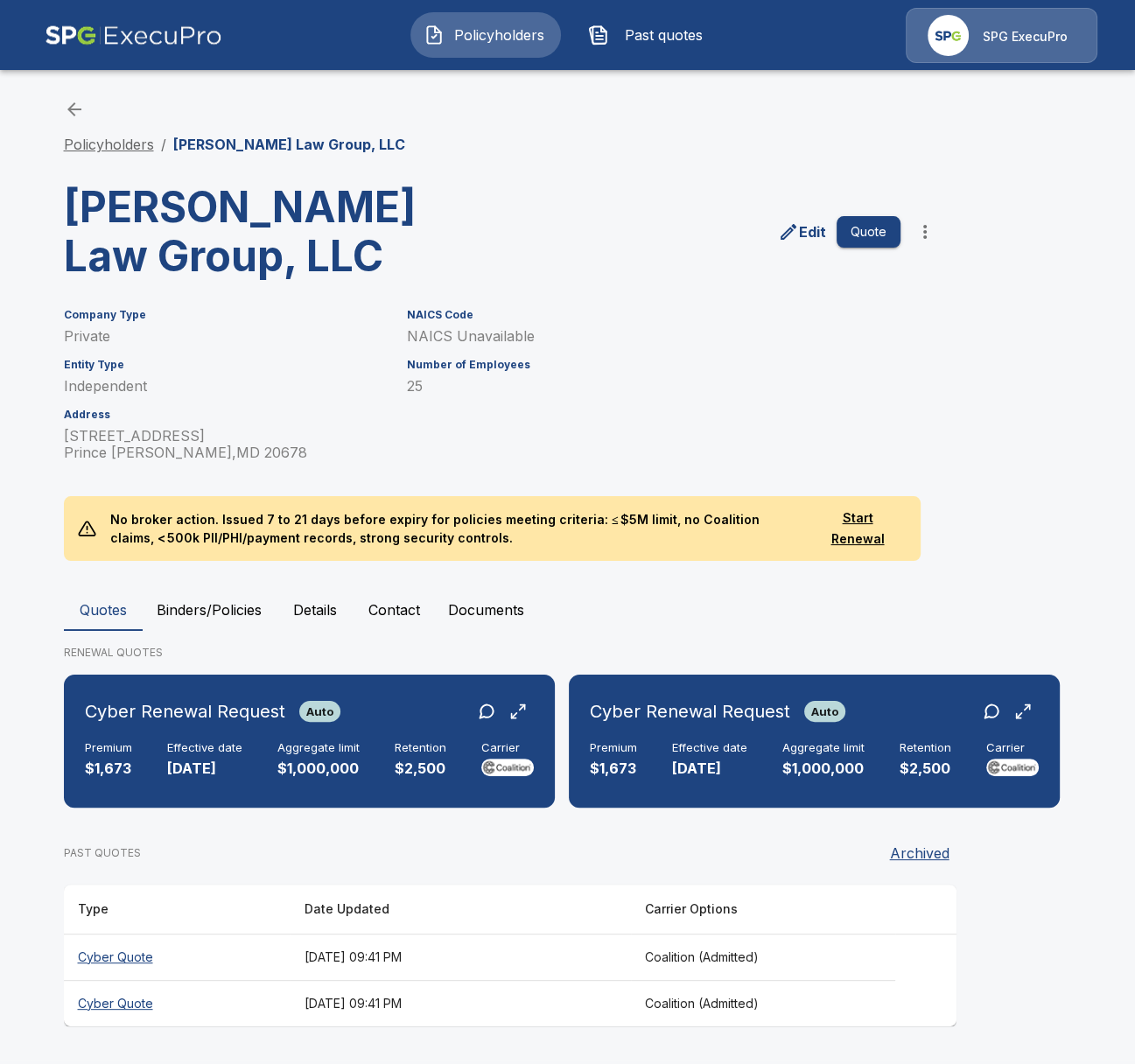
click at [102, 141] on link "Policyholders" at bounding box center [109, 144] width 90 height 18
click at [215, 618] on button "Binders/Policies" at bounding box center [209, 609] width 133 height 42
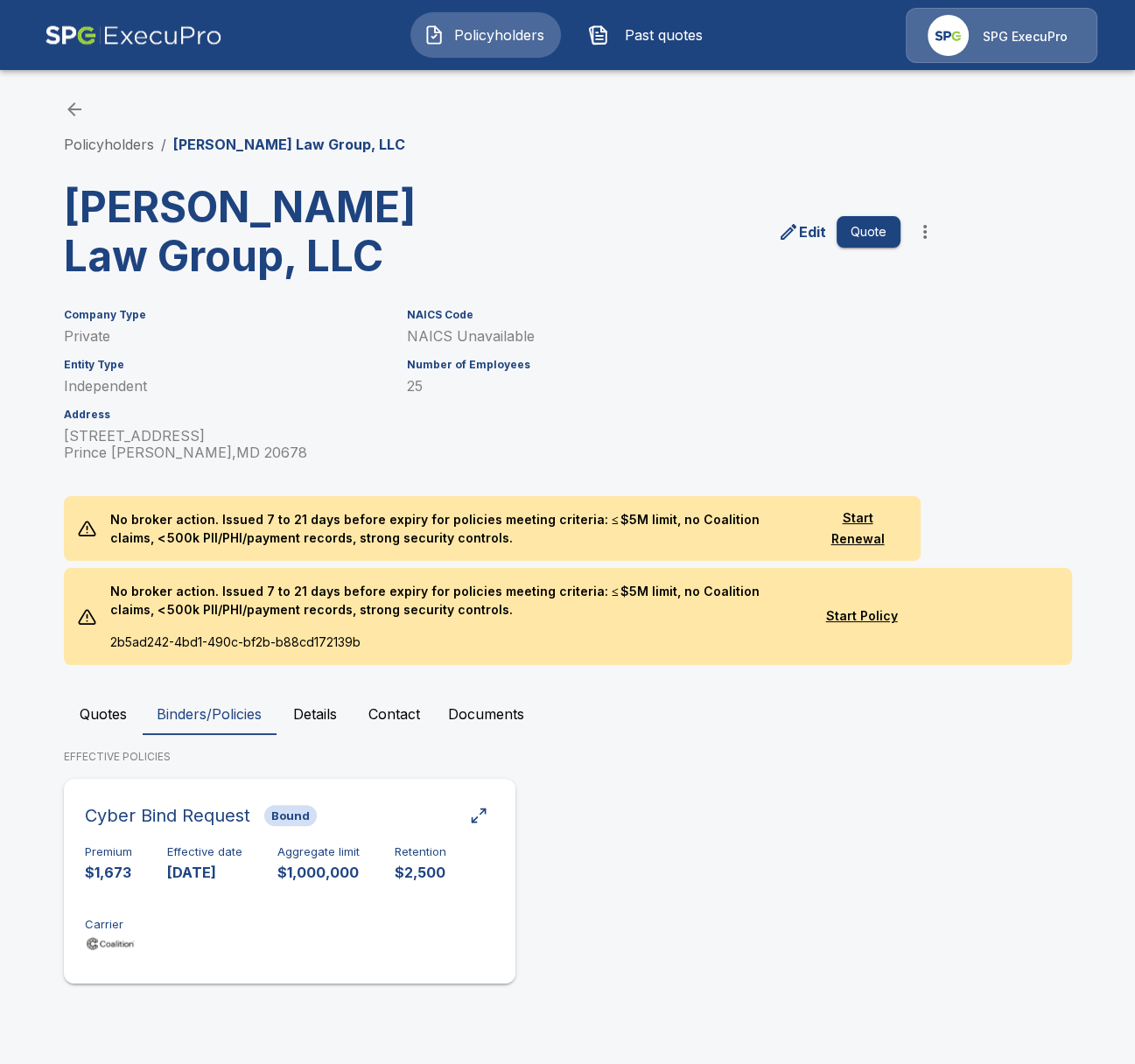
click at [264, 810] on span "Bound" at bounding box center [291, 815] width 53 height 14
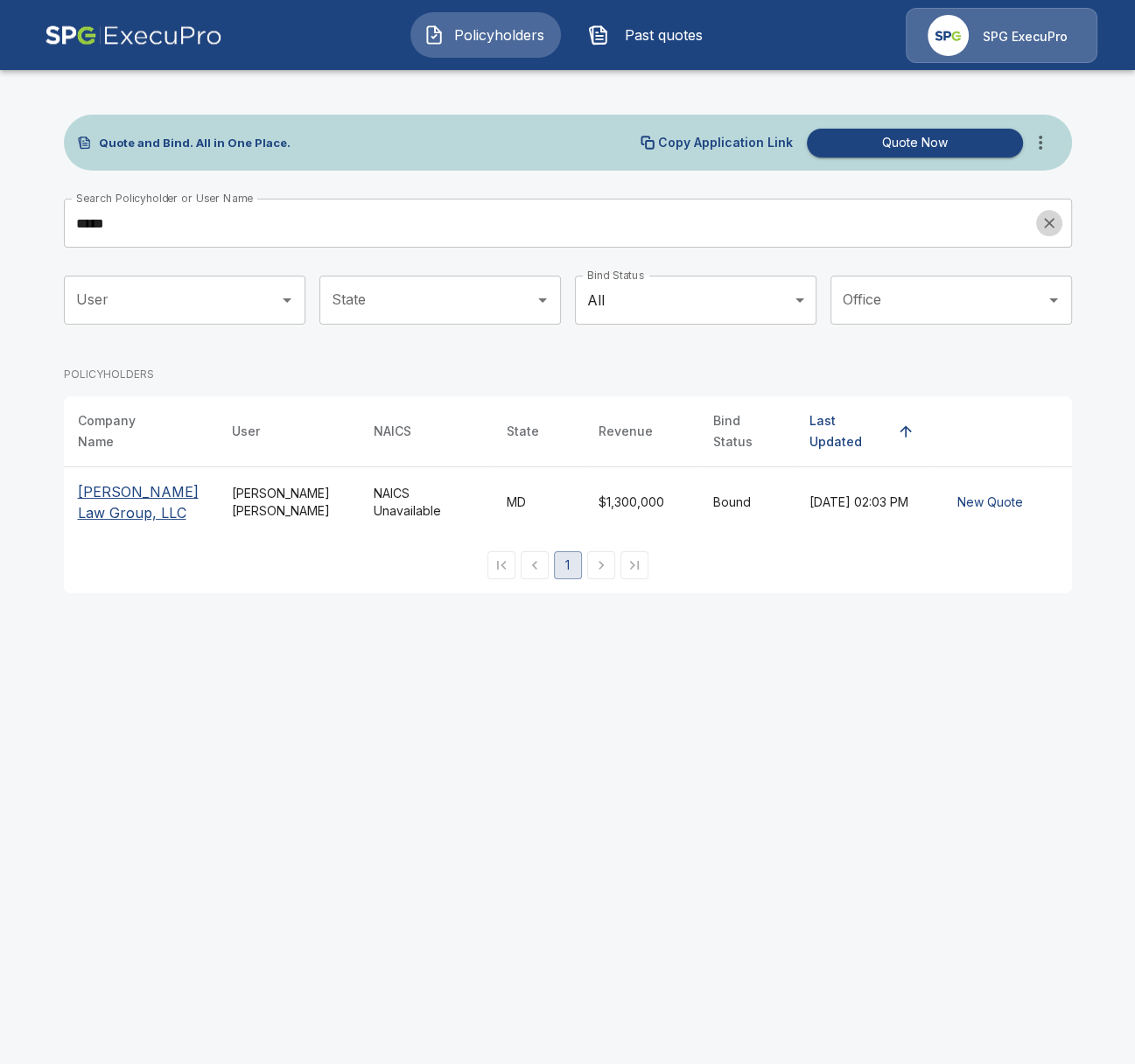
click at [1058, 229] on button "clear search" at bounding box center [1049, 223] width 26 height 26
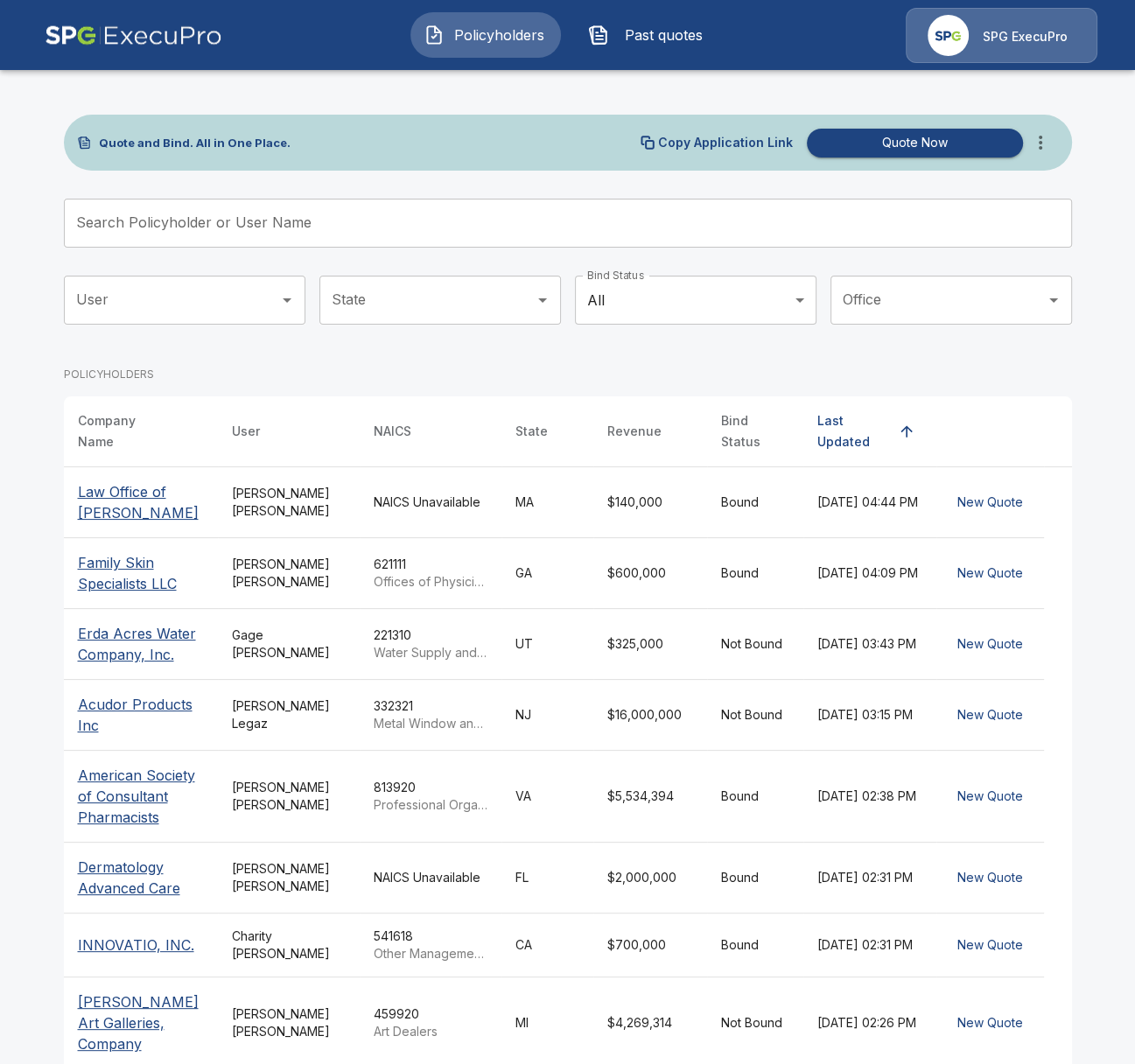
click at [145, 481] on p "Law Office of [PERSON_NAME]" at bounding box center [141, 502] width 126 height 42
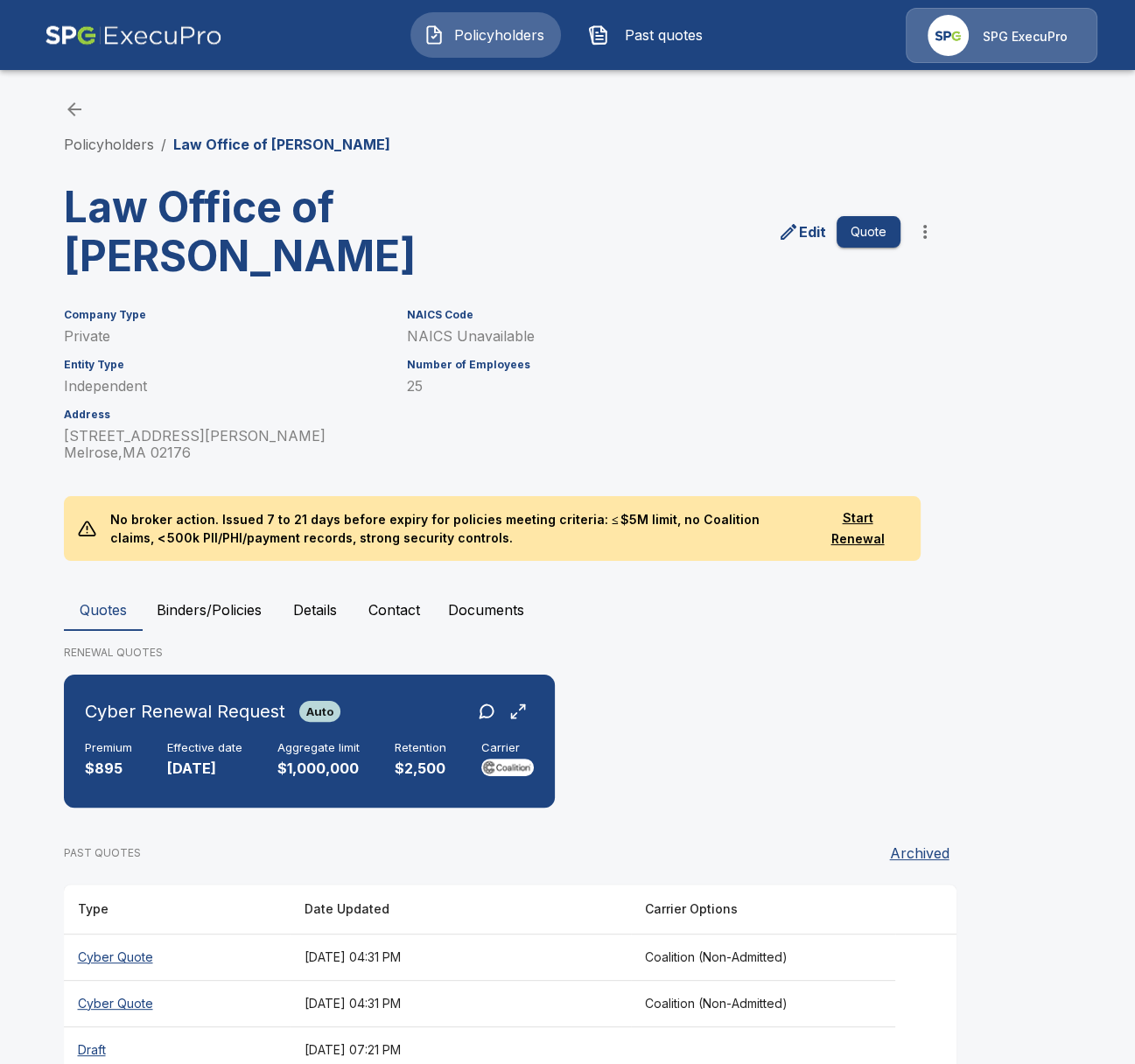
click at [220, 613] on button "Binders/Policies" at bounding box center [209, 609] width 133 height 42
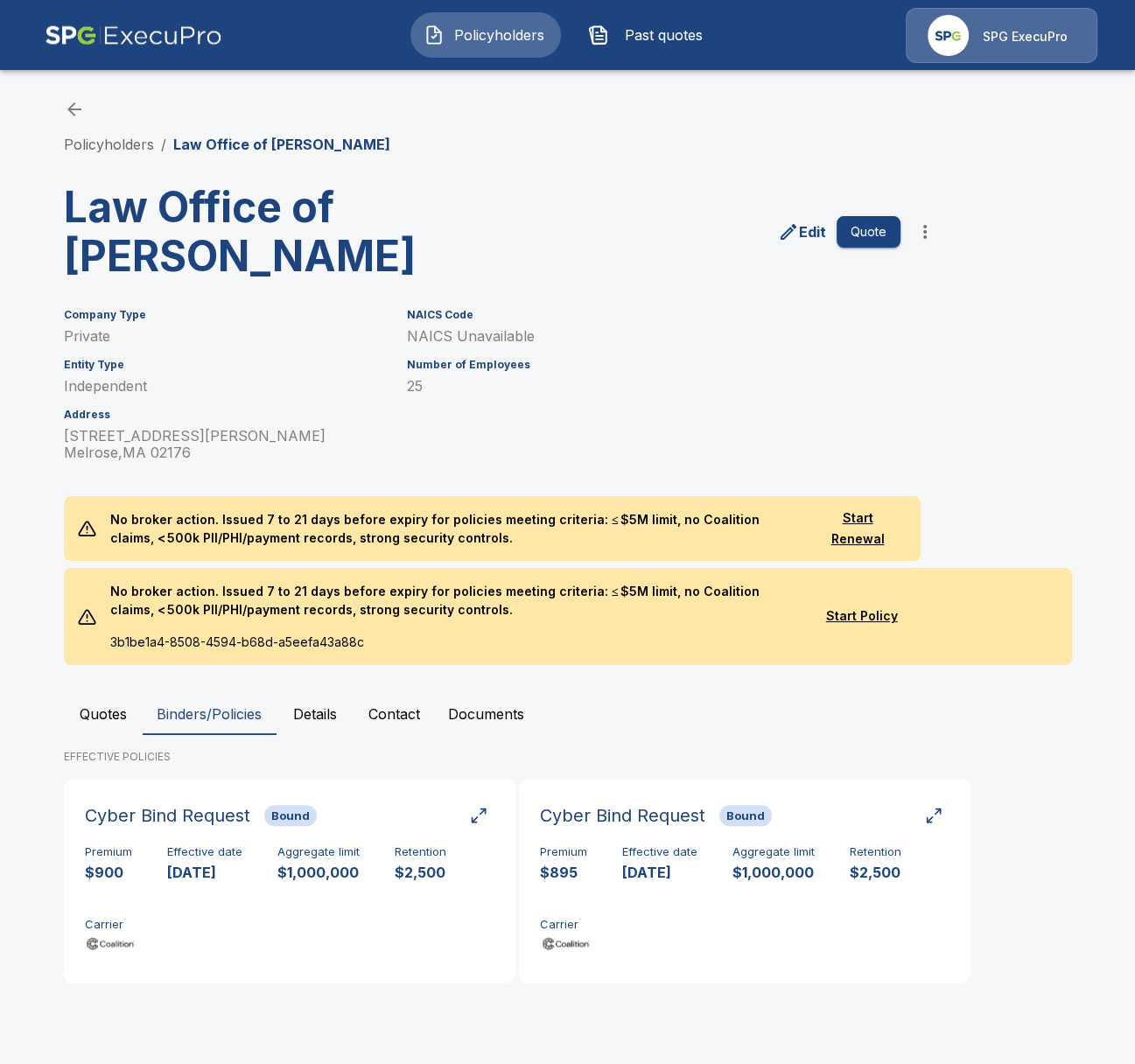
click at [690, 1009] on div "Policyholders / Law Office of [PERSON_NAME] Law Office of [PERSON_NAME] Edit Qu…" at bounding box center [568, 548] width 1050 height 965
click at [138, 146] on link "Policyholders" at bounding box center [109, 144] width 90 height 18
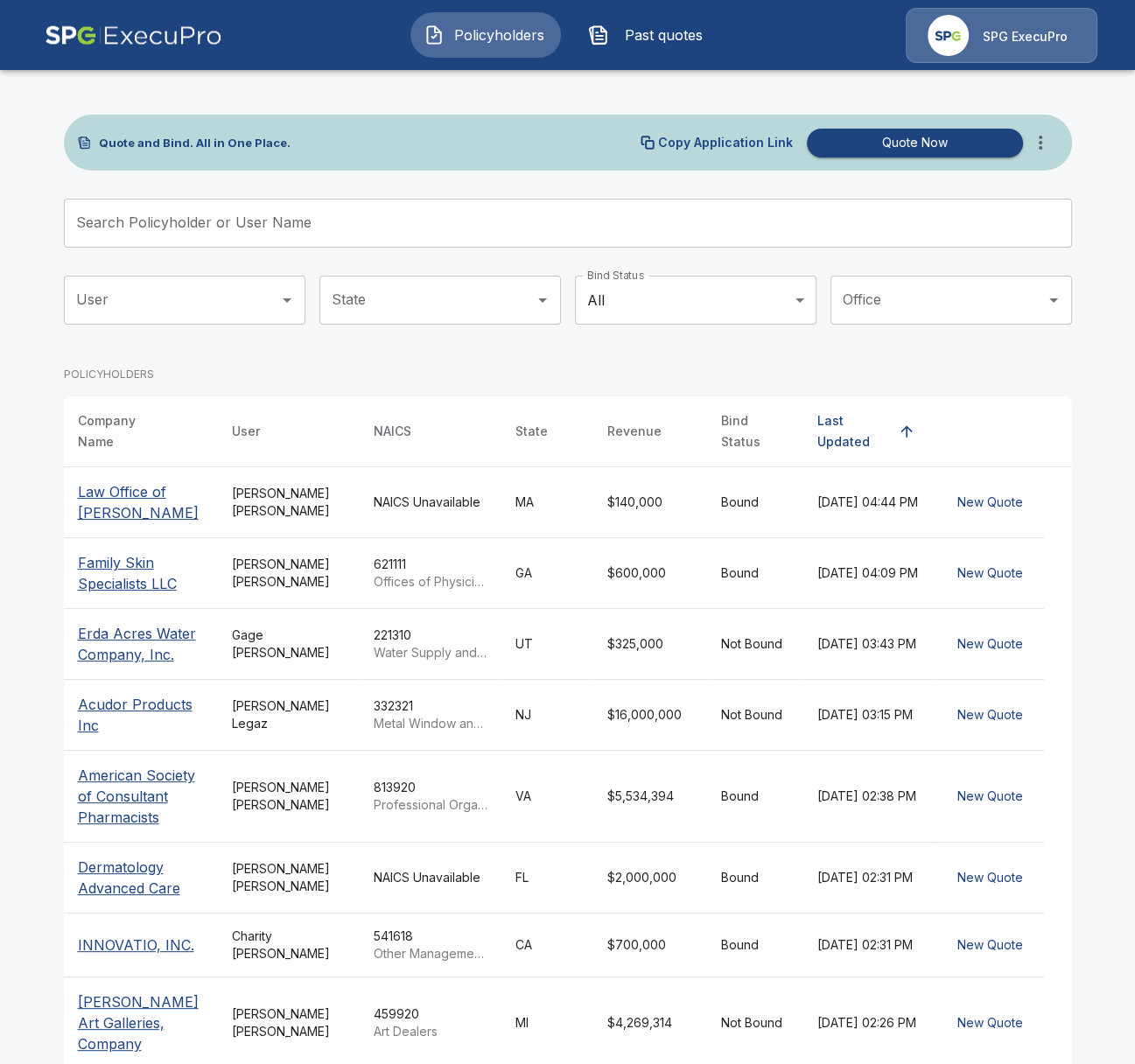
click at [429, 243] on input "Search Policyholder or User Name" at bounding box center [559, 223] width 989 height 49
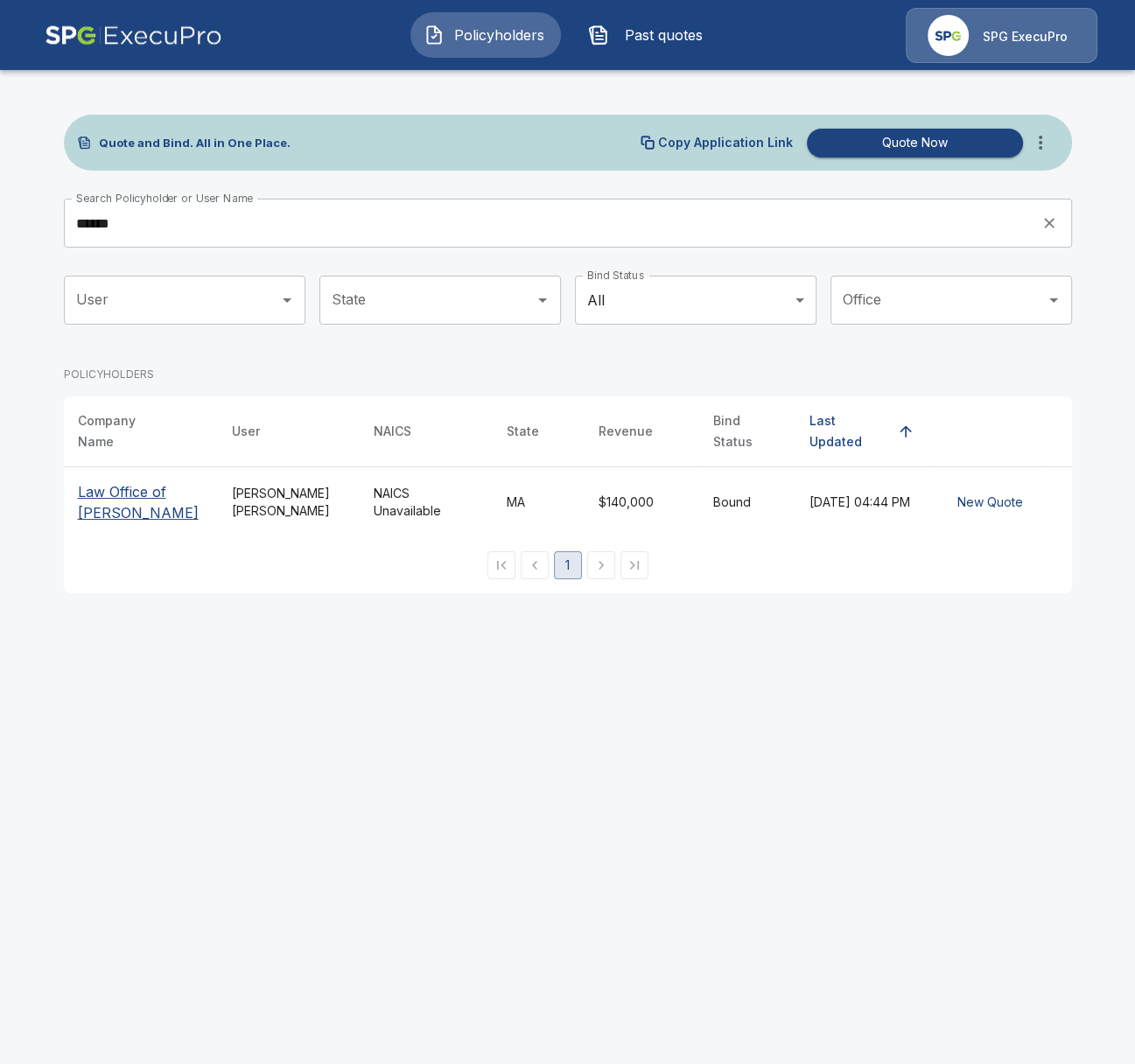
click at [278, 222] on input "******" at bounding box center [546, 223] width 966 height 49
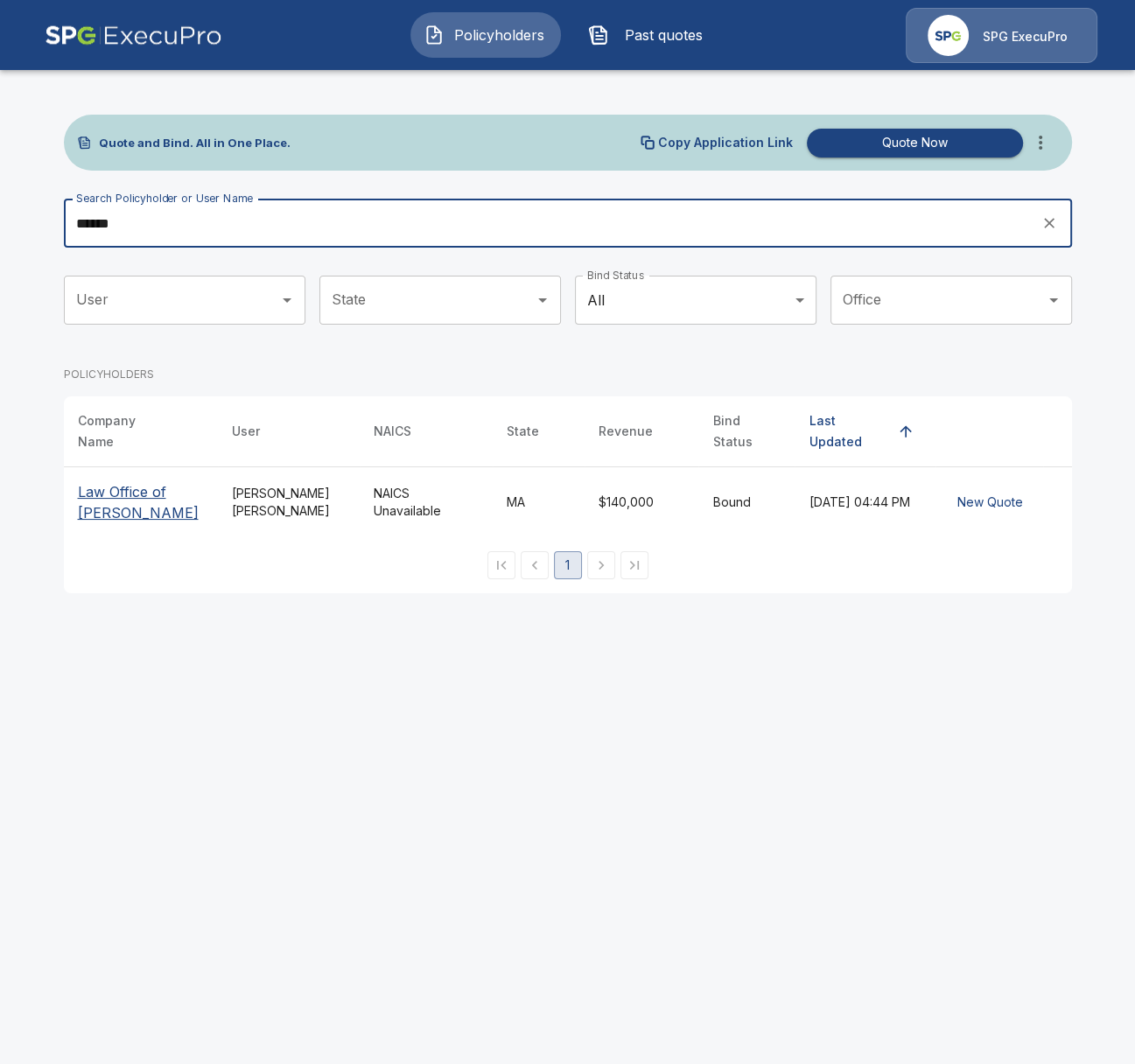
click at [279, 222] on input "******" at bounding box center [546, 223] width 966 height 49
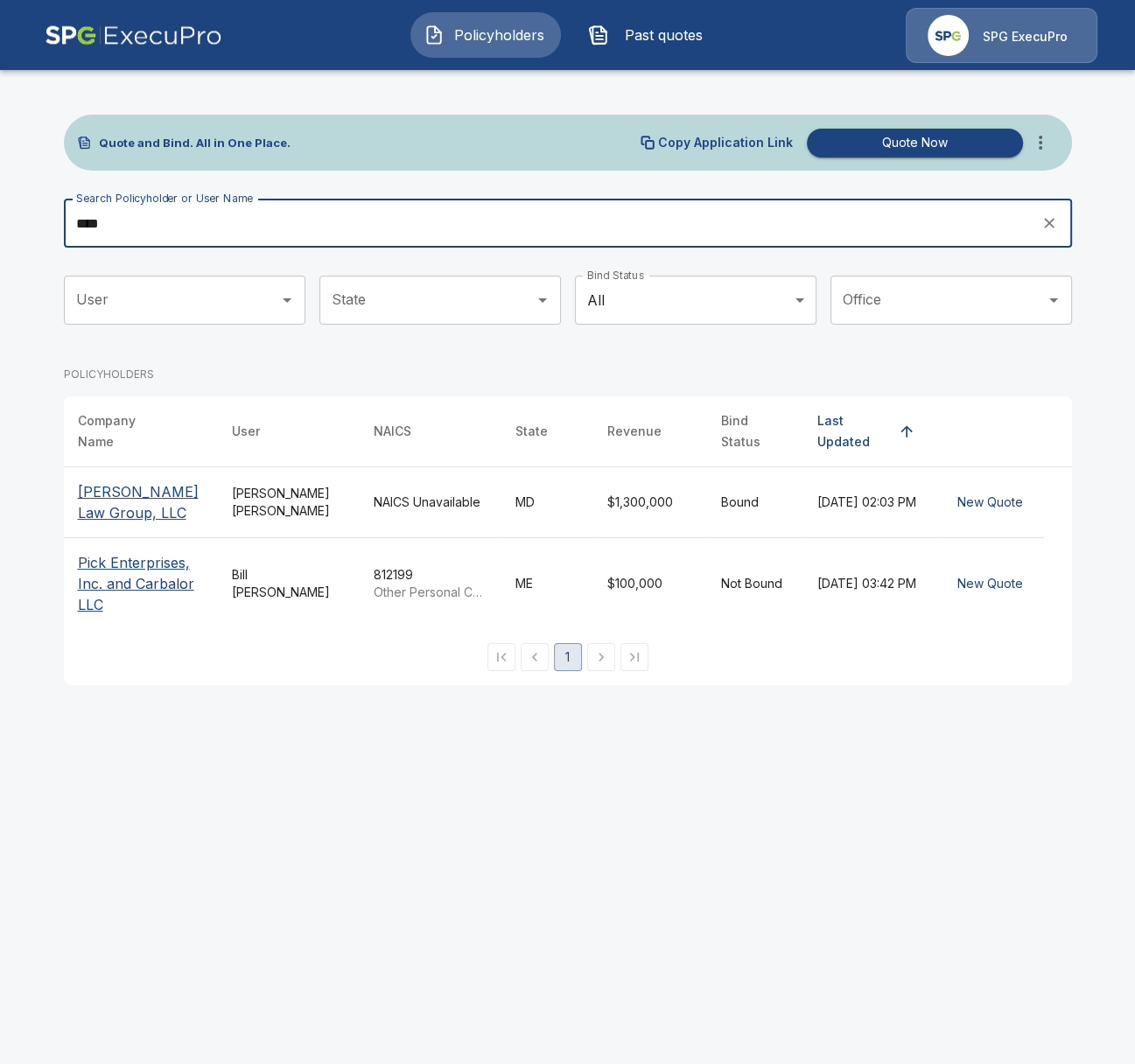
type input "****"
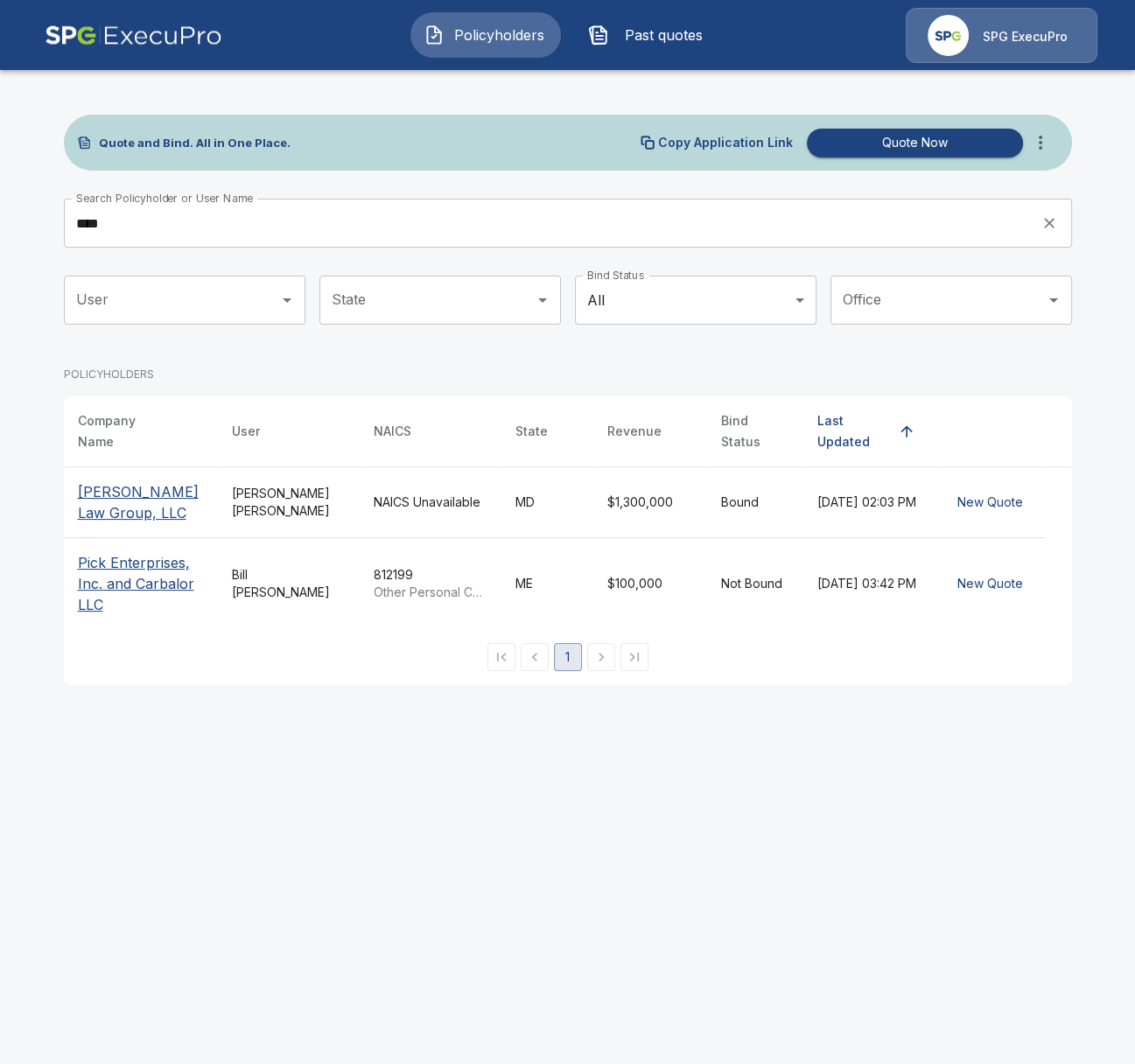
click at [339, 706] on html "Policyholders Past quotes SPG ExecuPro Quote and Bind. All in One Place. Copy A…" at bounding box center [567, 352] width 1135 height 706
